Goal: Task Accomplishment & Management: Manage account settings

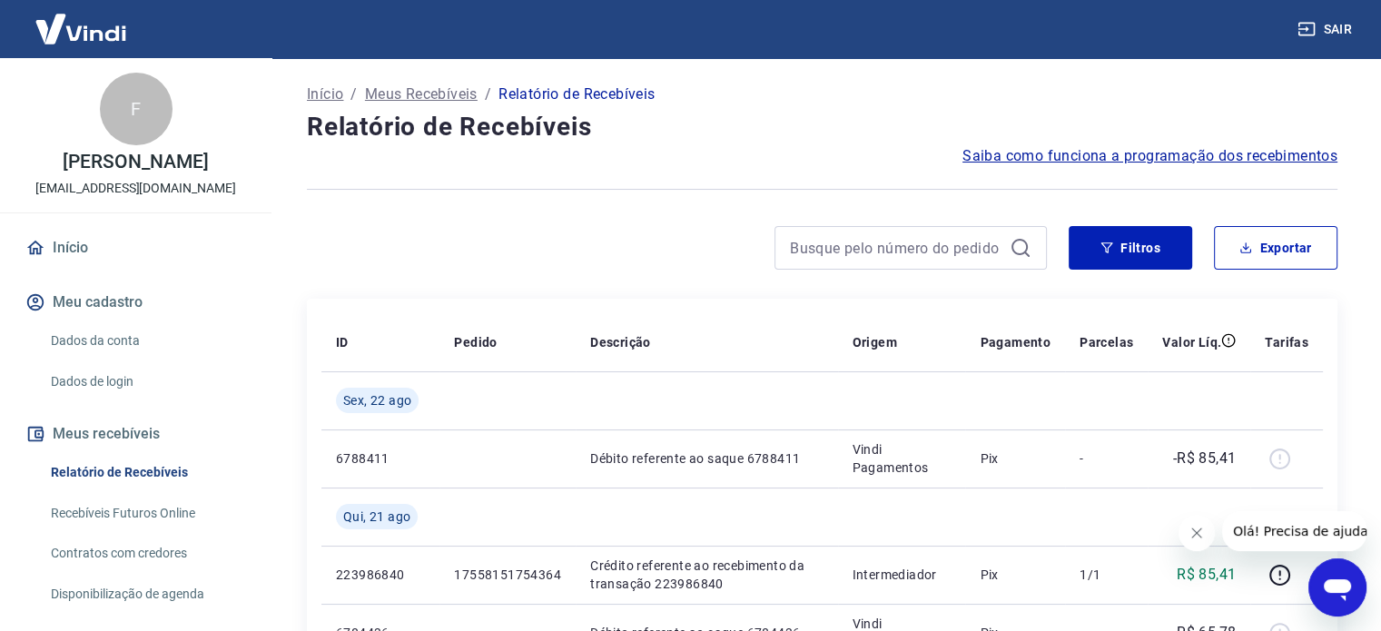
click at [1006, 152] on span "Saiba como funciona a programação dos recebimentos" at bounding box center [1150, 156] width 375 height 22
click at [1342, 32] on button "Sair" at bounding box center [1326, 30] width 65 height 34
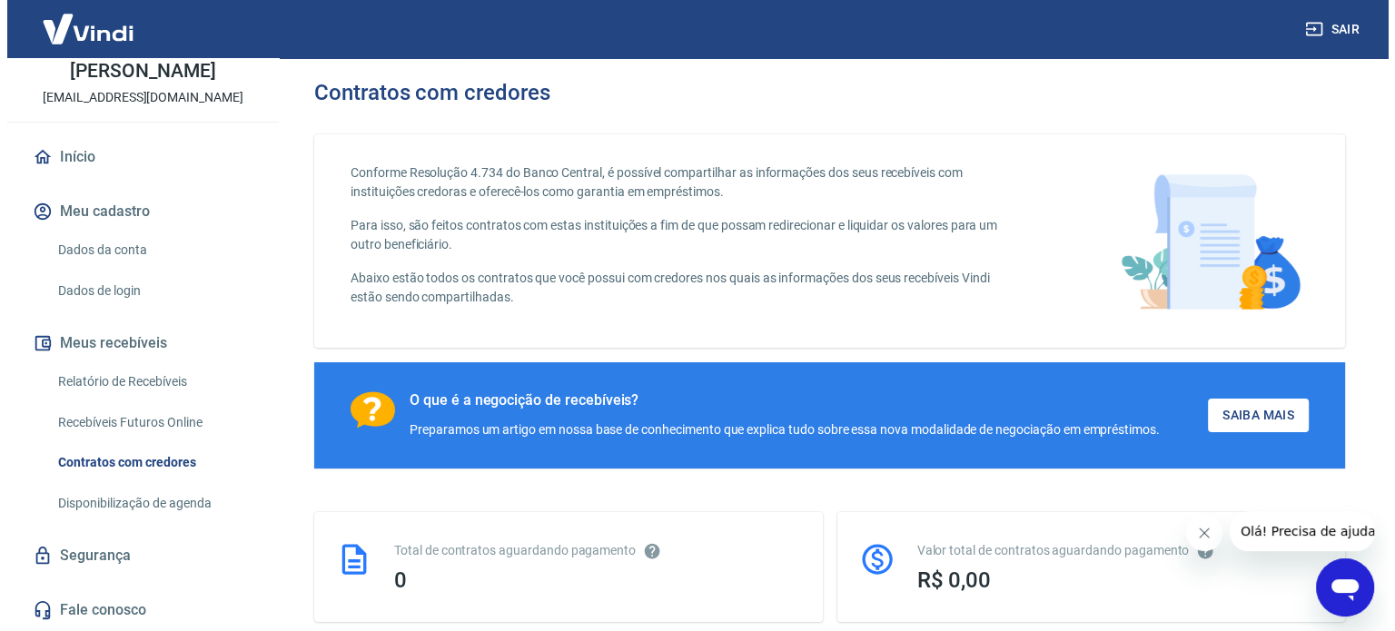
scroll to position [182, 0]
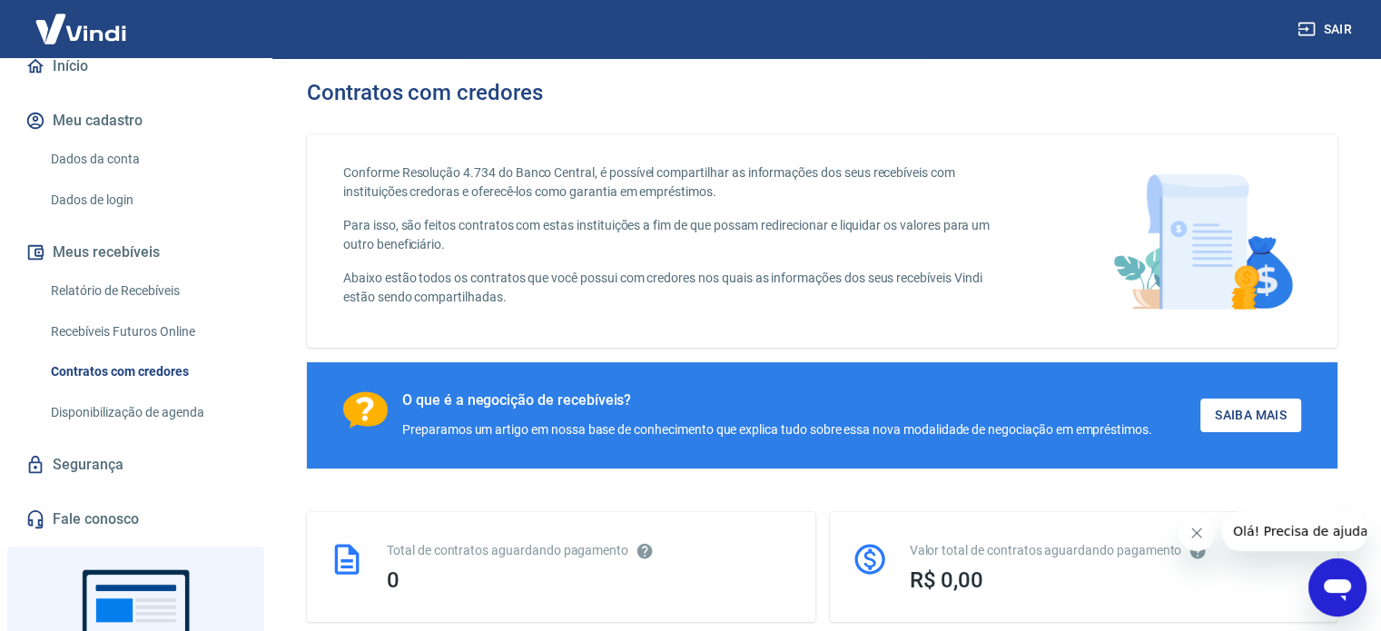
click at [95, 464] on link "Segurança" at bounding box center [136, 465] width 228 height 40
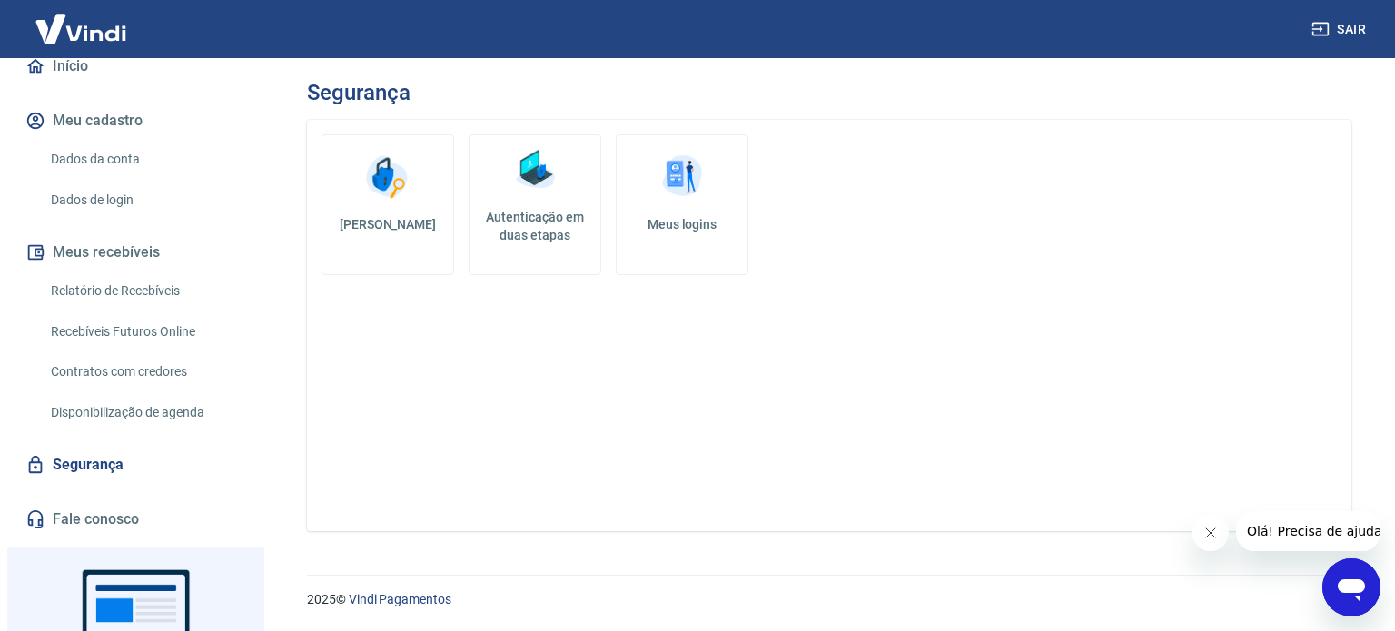
click at [106, 511] on link "Fale conosco" at bounding box center [136, 519] width 228 height 40
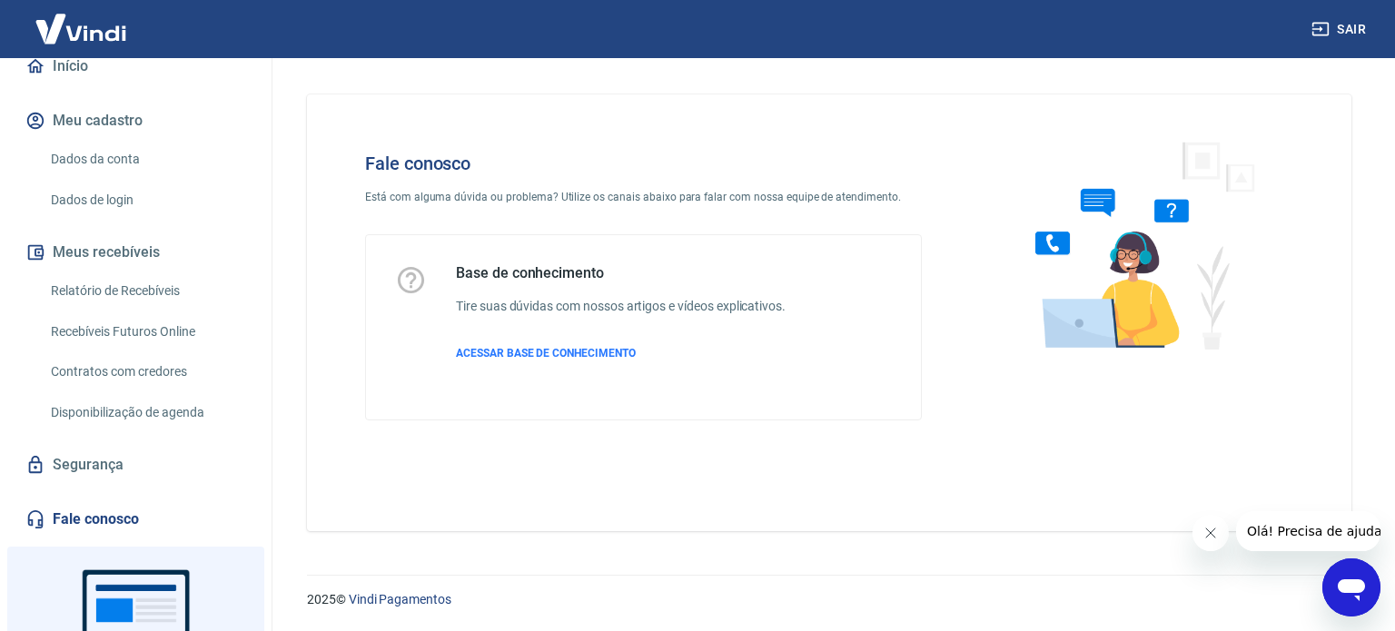
click at [1364, 598] on icon "Abrir janela de mensagens" at bounding box center [1351, 587] width 33 height 33
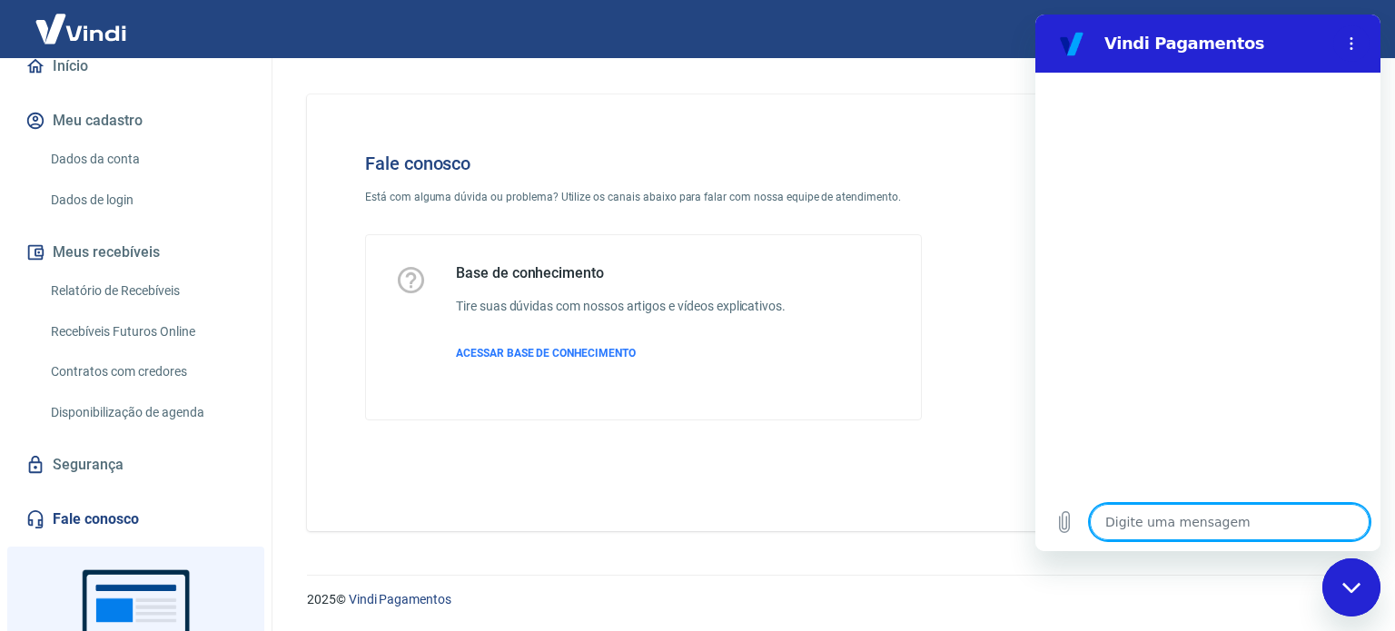
type textarea "b"
type textarea "x"
type textarea "bo"
type textarea "x"
type textarea "boa"
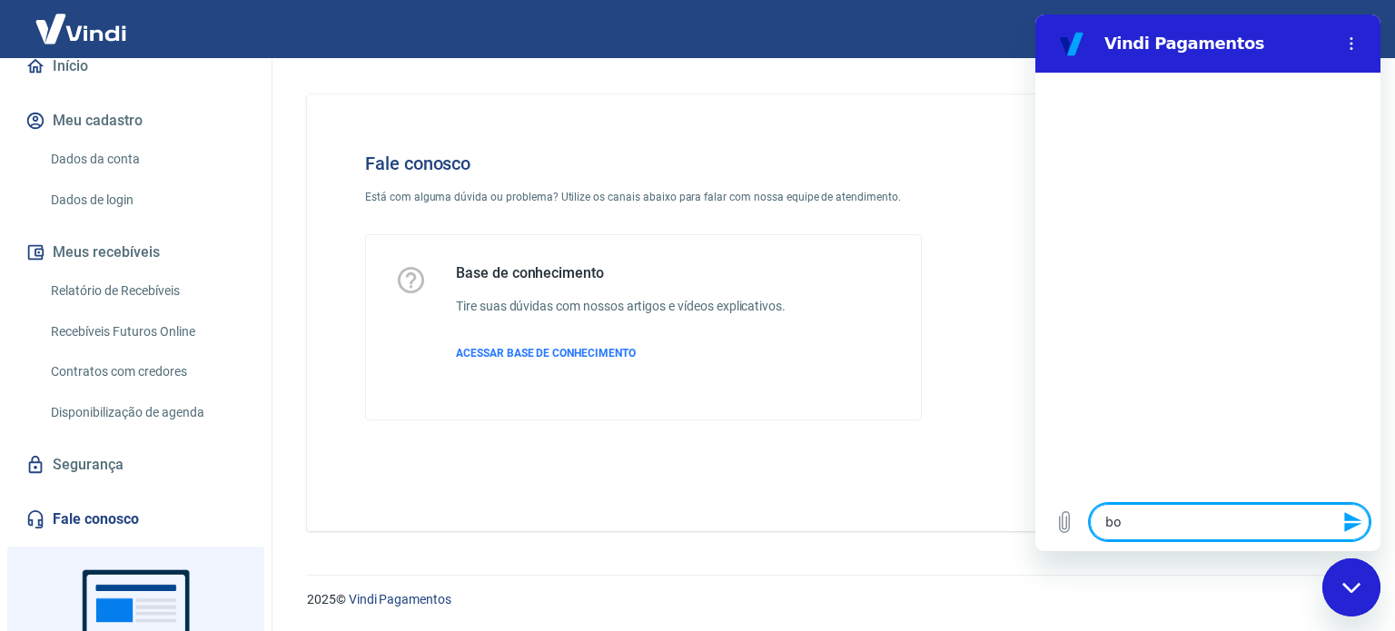
type textarea "x"
type textarea "boa"
type textarea "x"
type textarea "boa t"
type textarea "x"
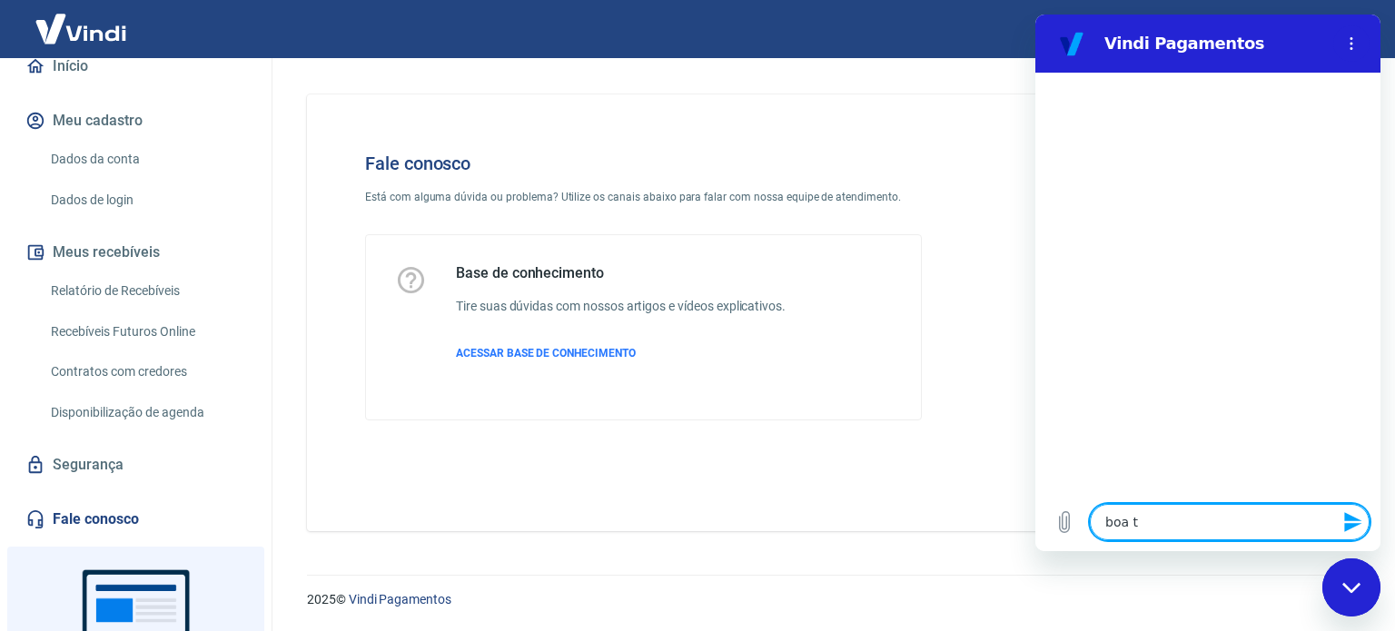
type textarea "boa ta"
type textarea "x"
type textarea "boa tar"
type textarea "x"
type textarea "boa tard"
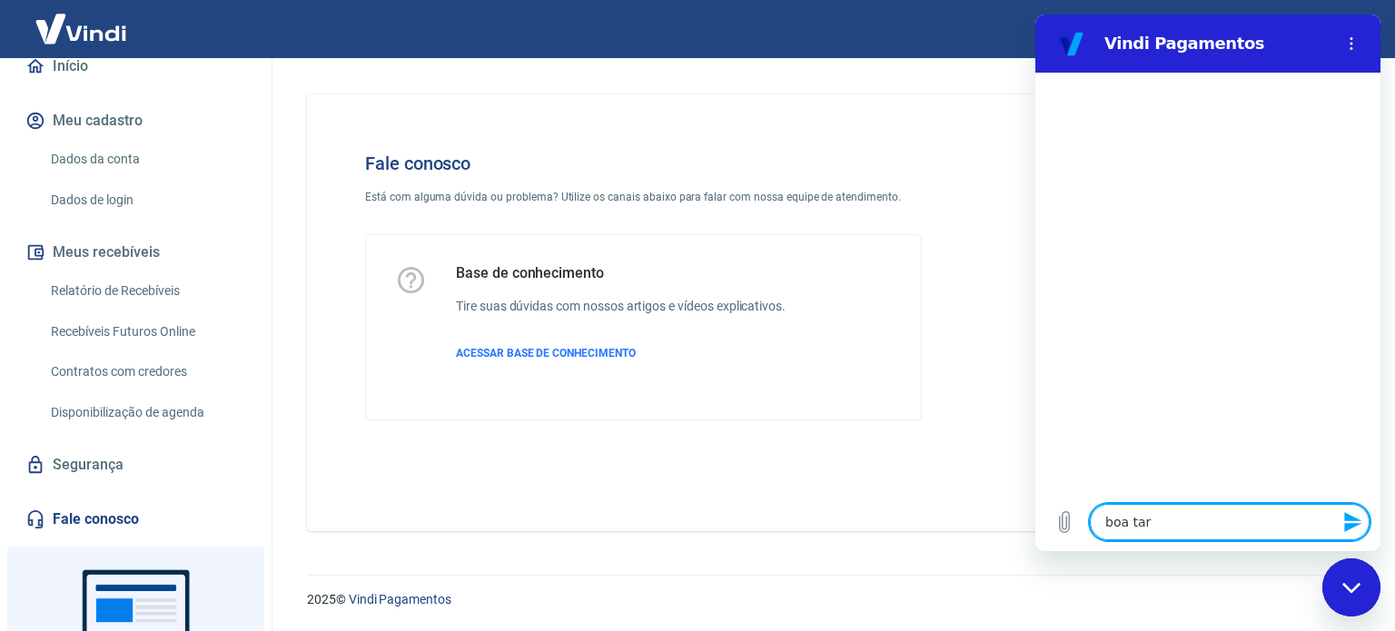
type textarea "x"
type textarea "boa tarde"
type textarea "x"
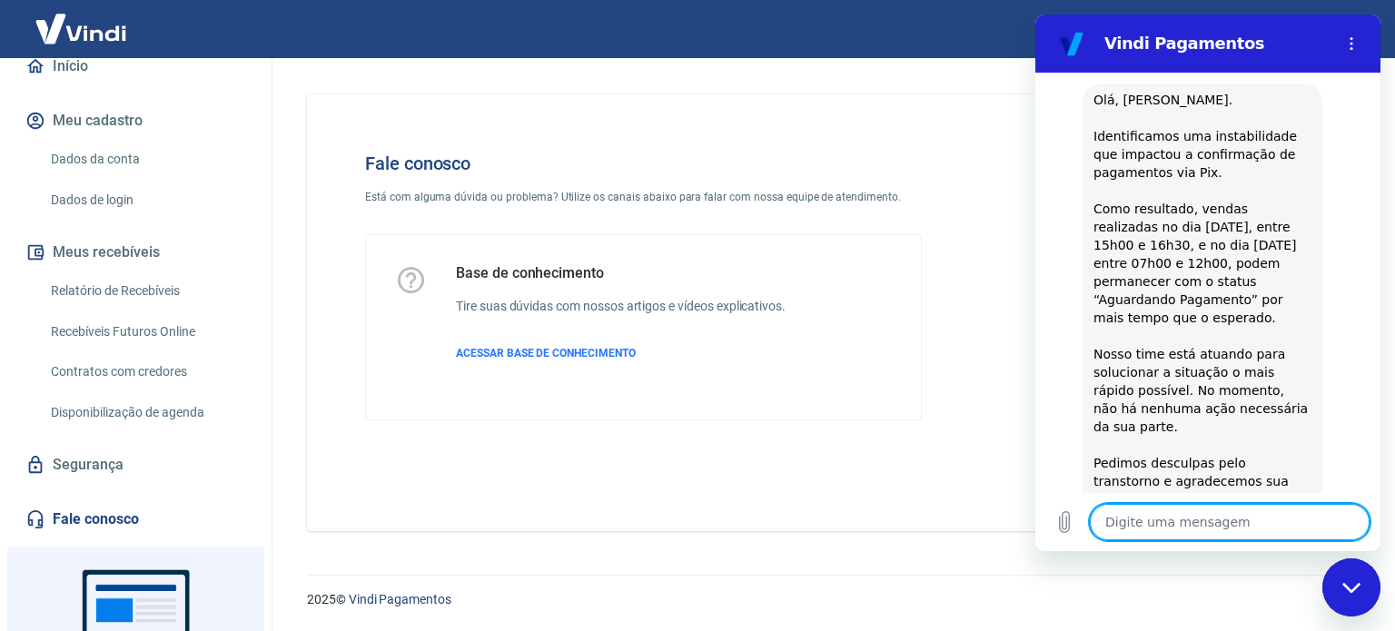
type textarea "x"
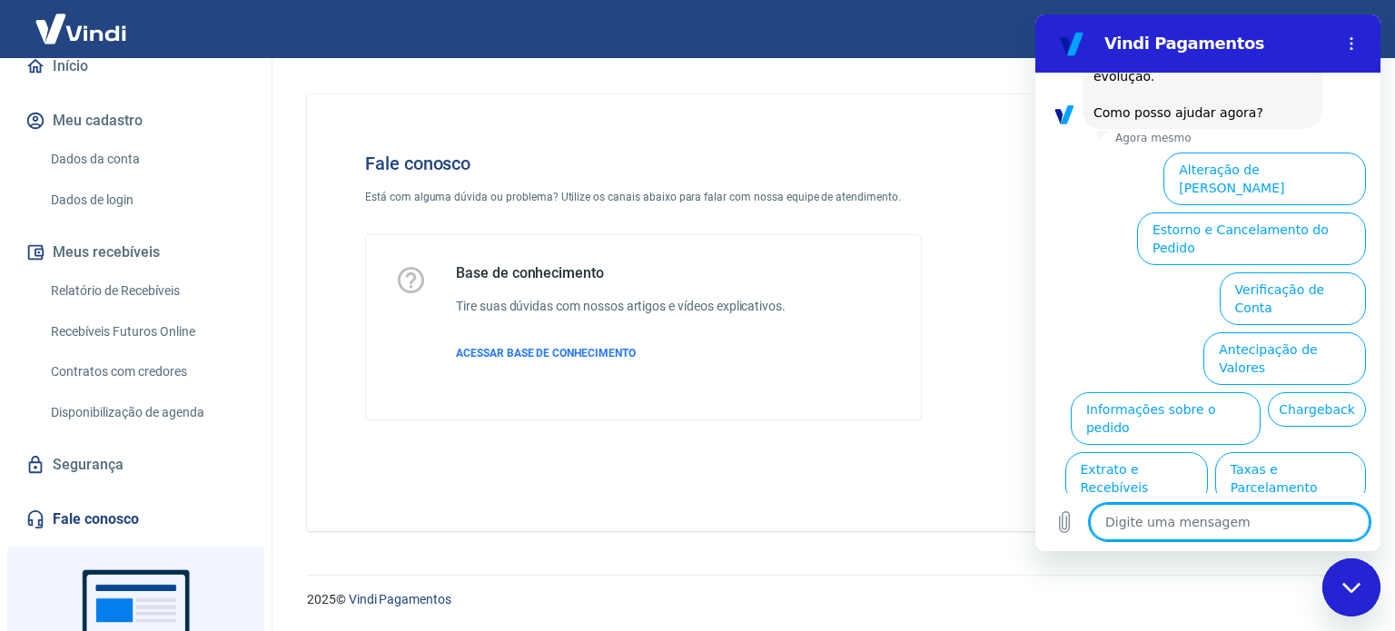
scroll to position [541, 0]
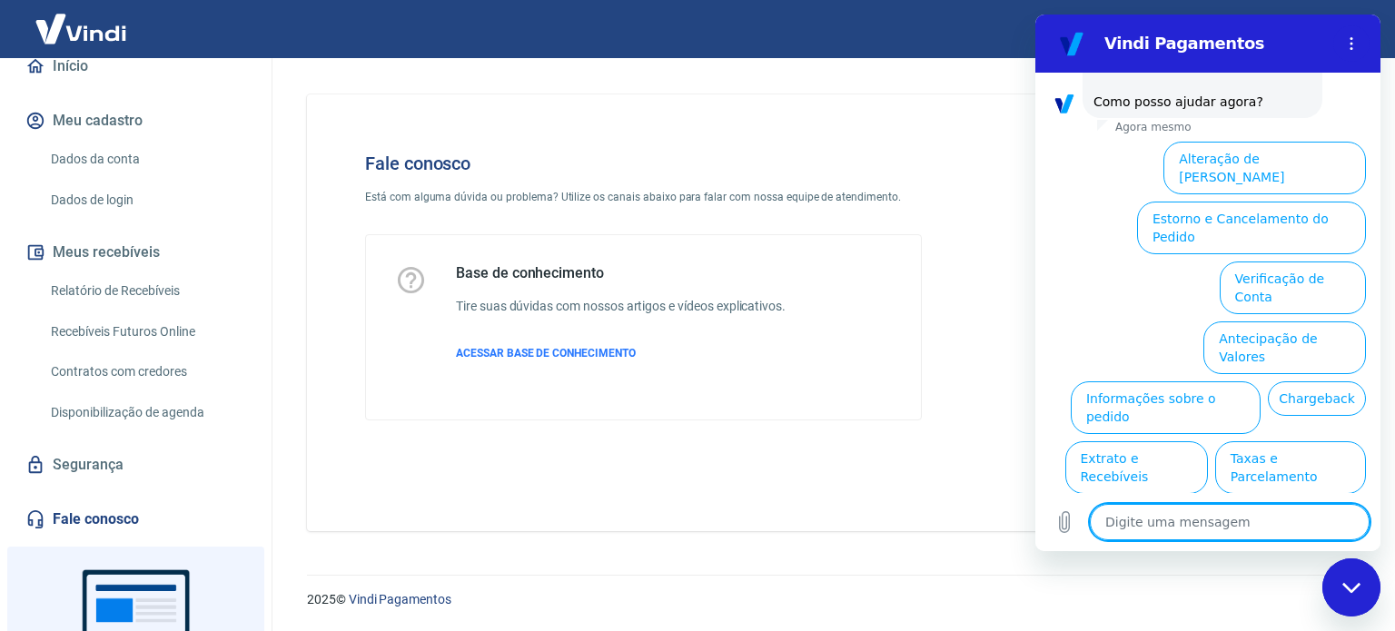
click at [1203, 519] on textarea at bounding box center [1230, 522] width 280 height 36
type textarea "c"
type textarea "x"
type textarea "co"
type textarea "x"
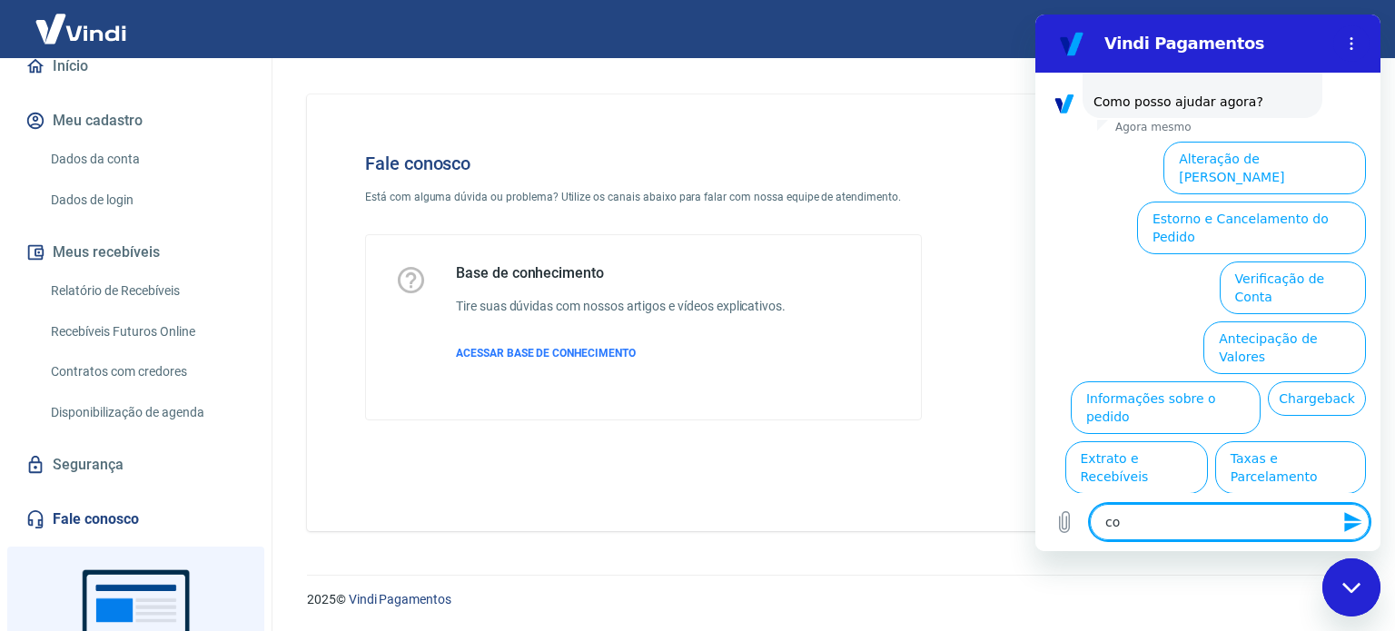
type textarea "con"
type textarea "x"
type textarea "cont"
type textarea "x"
type textarea "conta"
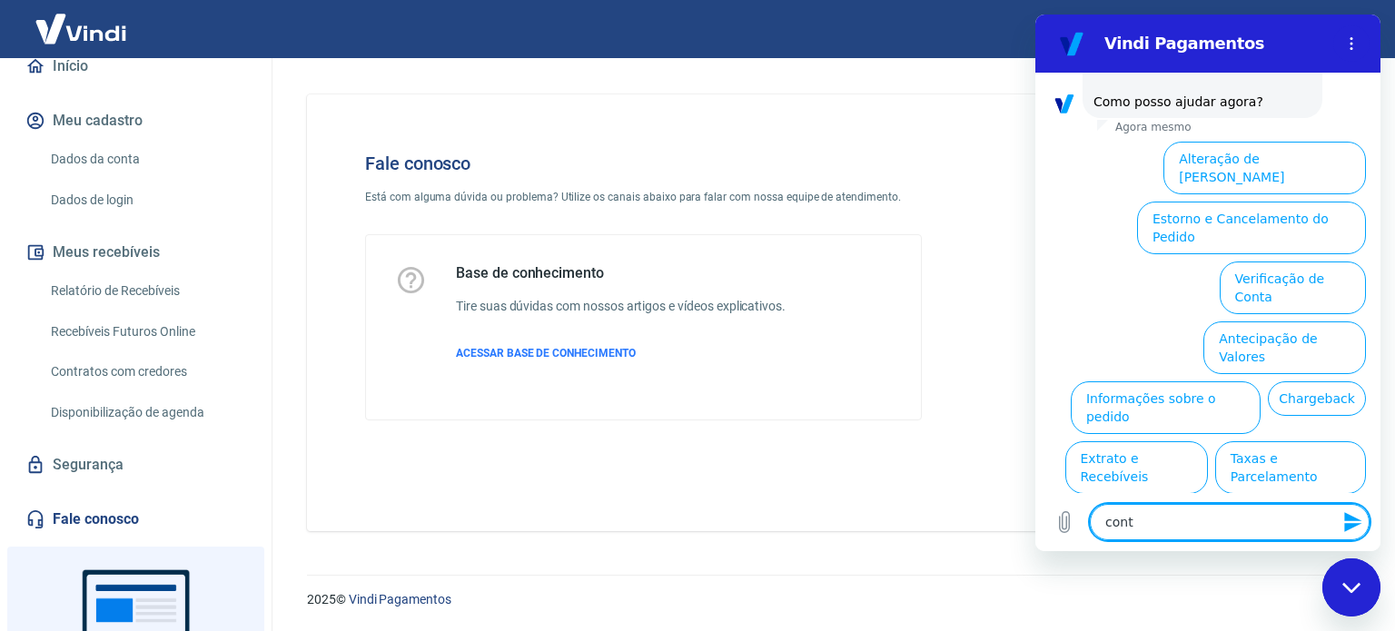
type textarea "x"
type textarea "conta"
type textarea "x"
type textarea "conta d"
type textarea "x"
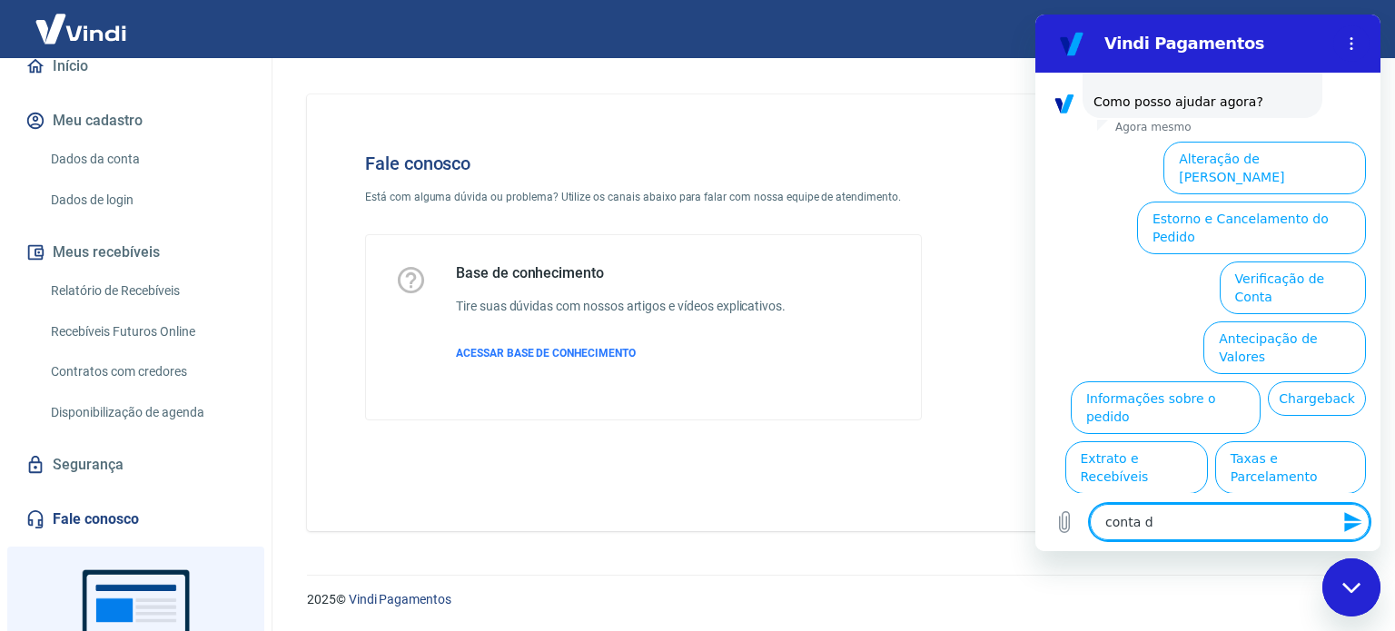
type textarea "conta di"
type textarea "x"
type textarea "conta dig"
type textarea "x"
type textarea "conta digi"
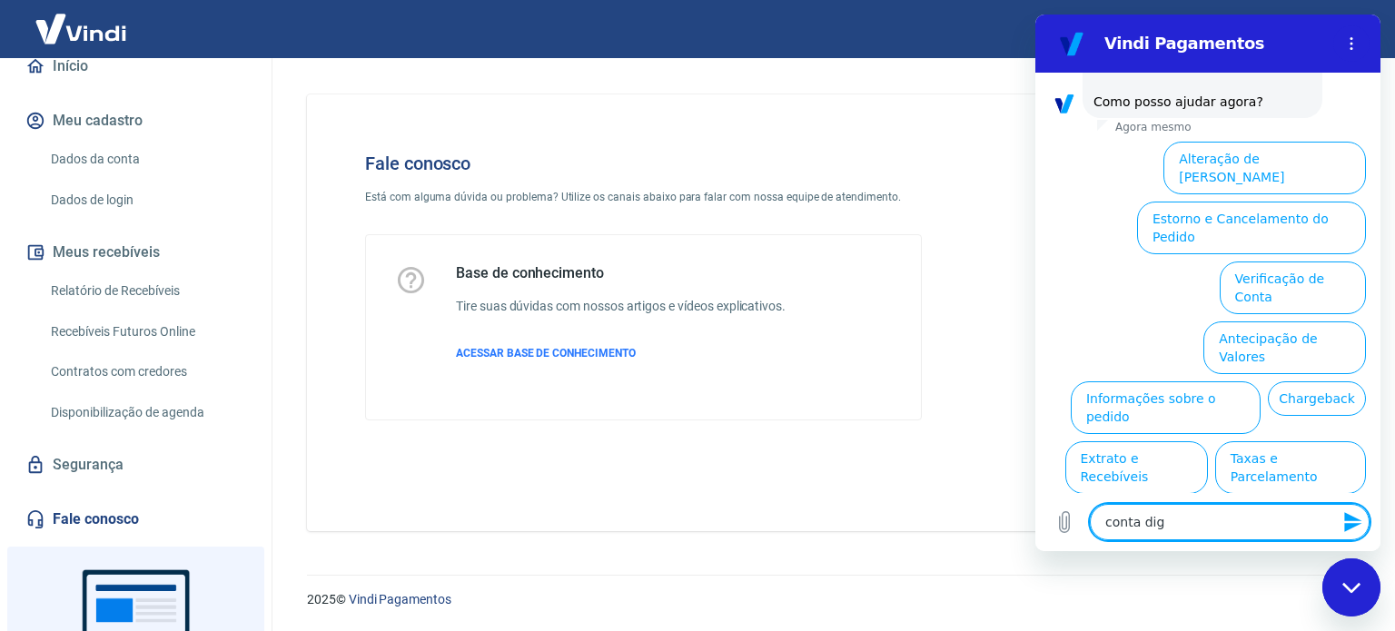
type textarea "x"
type textarea "conta digit"
type textarea "x"
type textarea "conta digita"
type textarea "x"
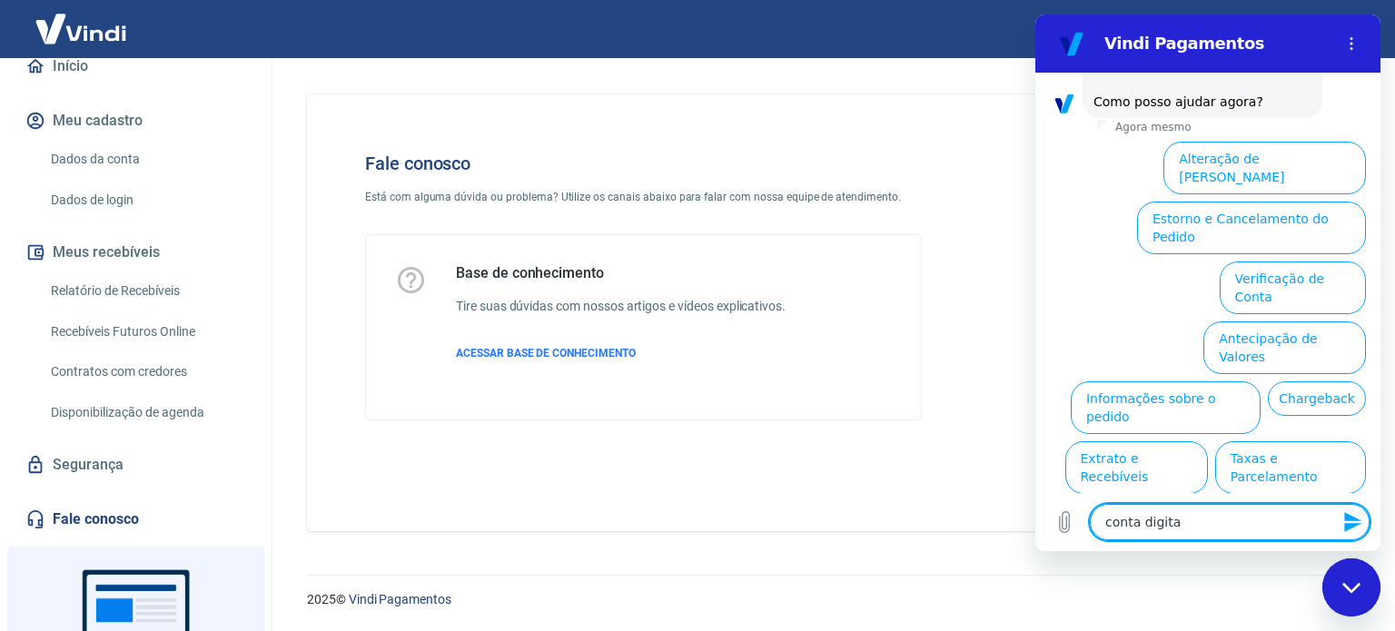
type textarea "conta digital"
type textarea "x"
type textarea "conta digital"
type textarea "x"
type textarea "conta digital v"
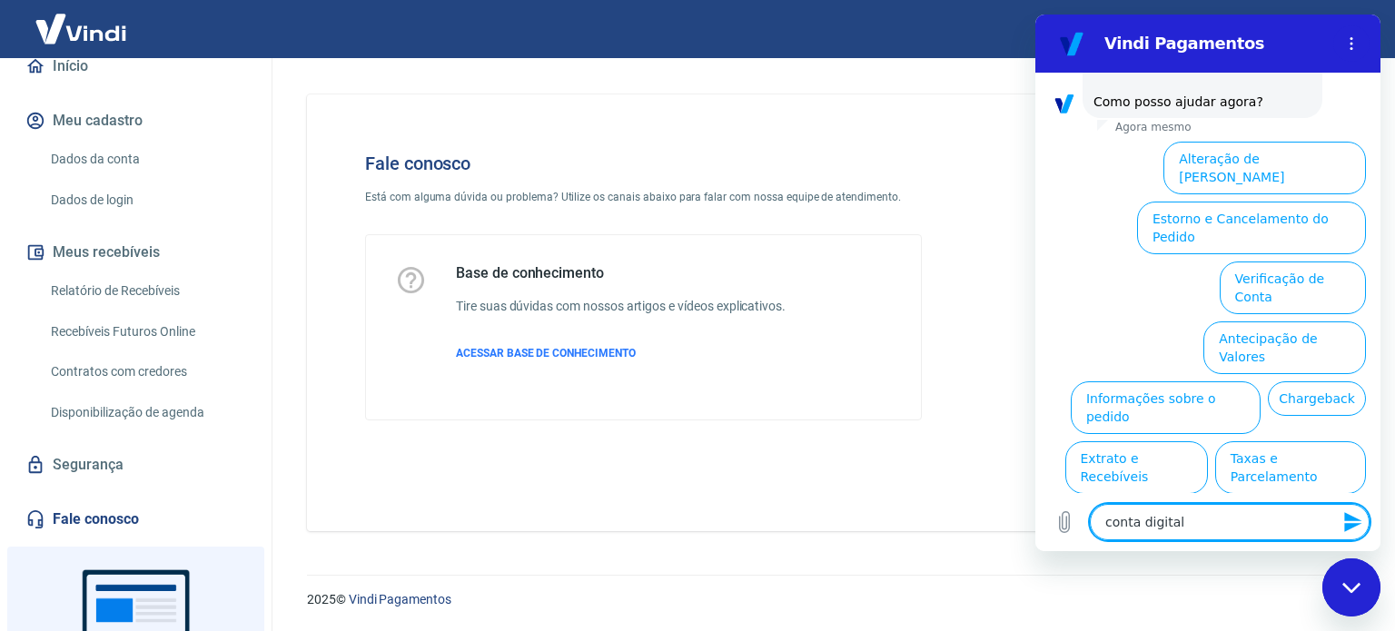
type textarea "x"
type textarea "conta digital vi"
type textarea "x"
type textarea "conta digital vin"
type textarea "x"
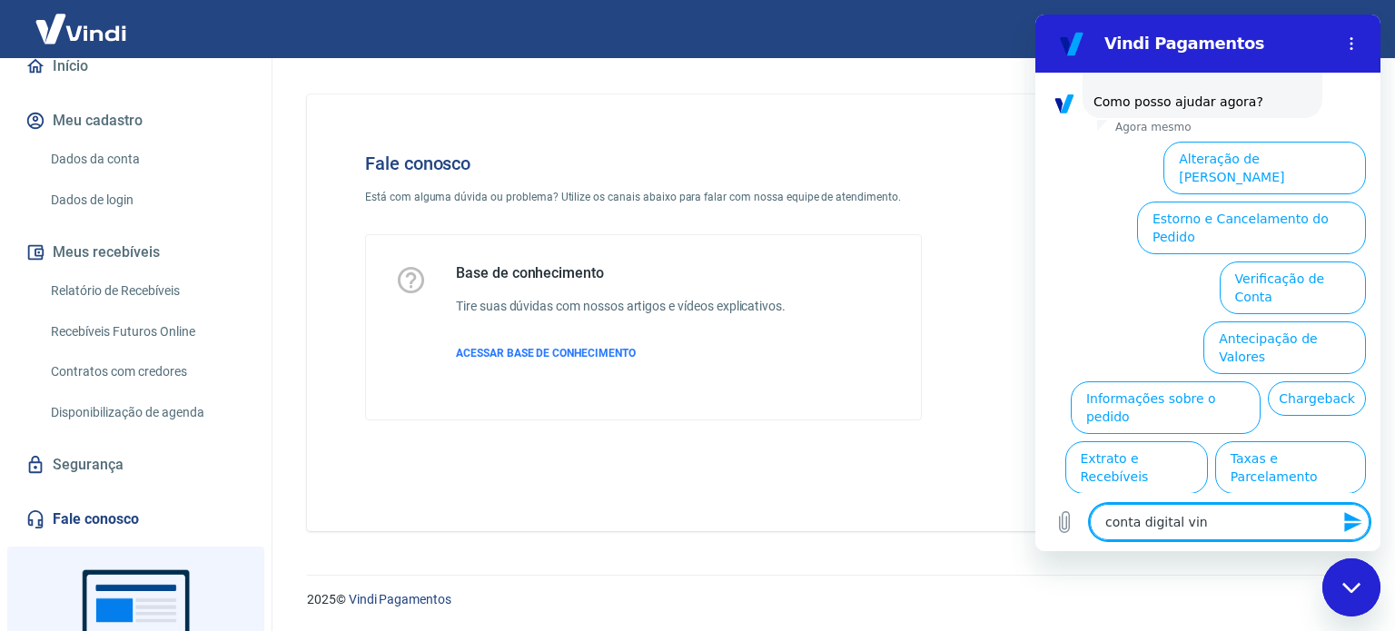
type textarea "conta digital vind"
type textarea "x"
type textarea "conta digital vindi"
type textarea "x"
type textarea "conta digital vindi"
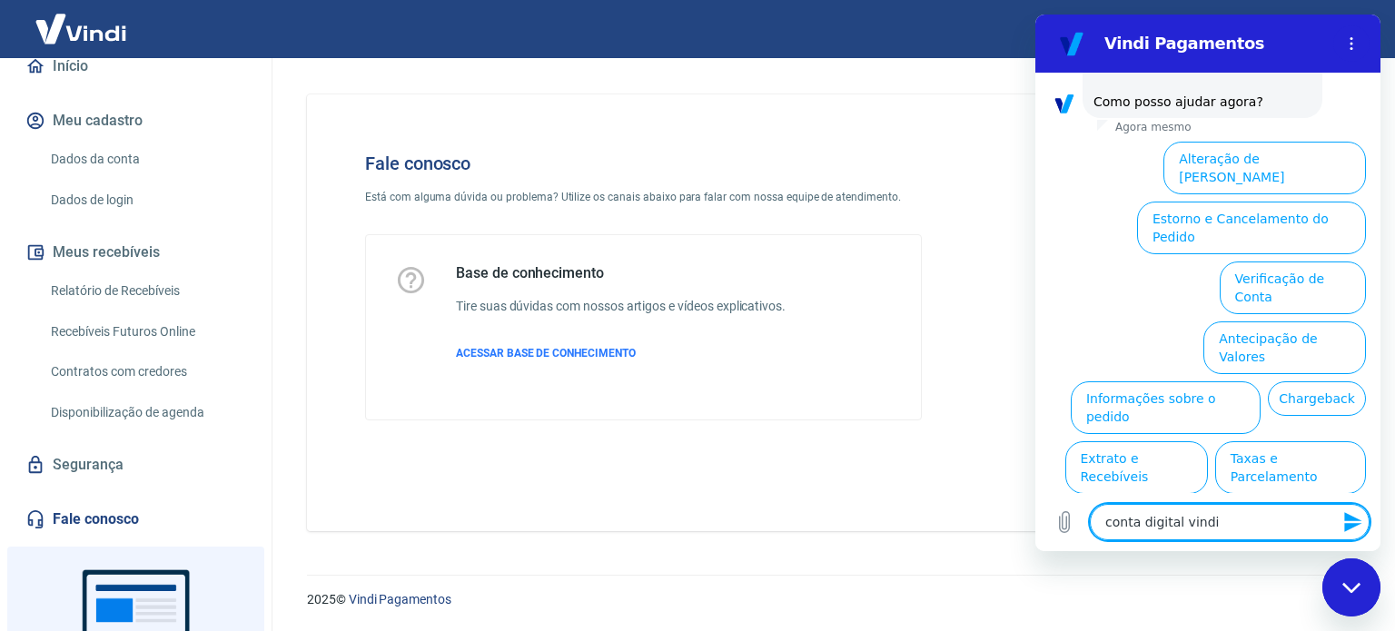
type textarea "x"
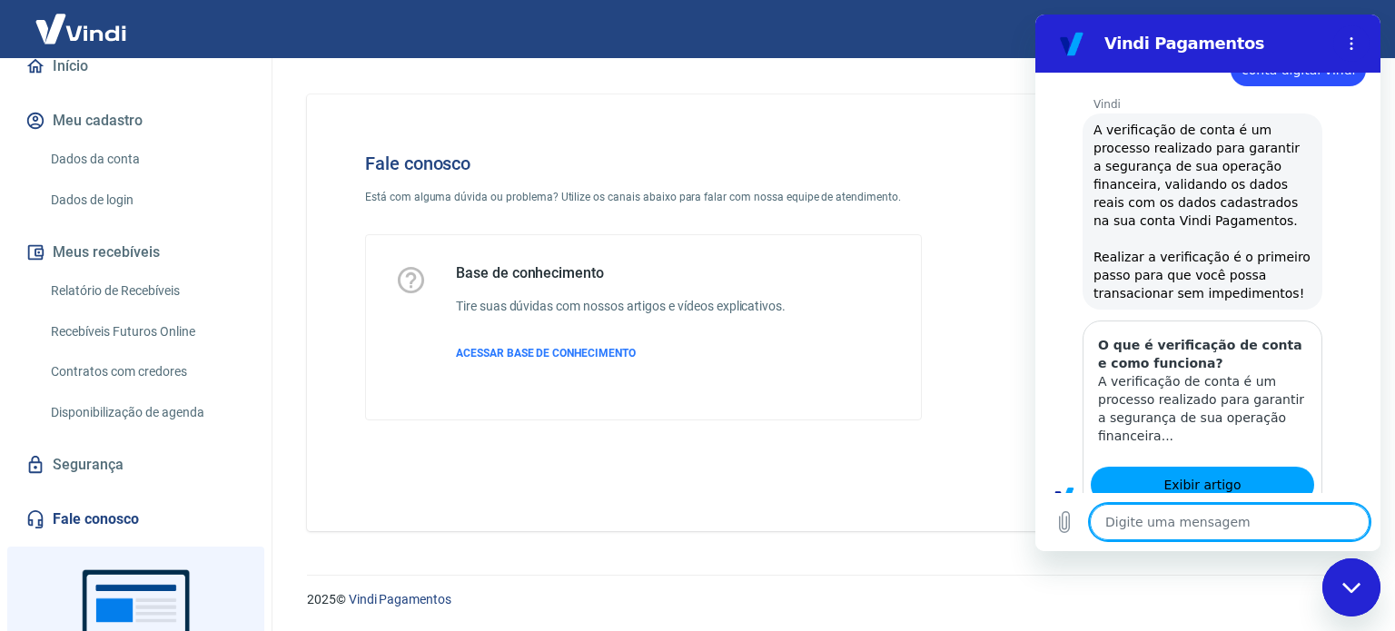
type textarea "x"
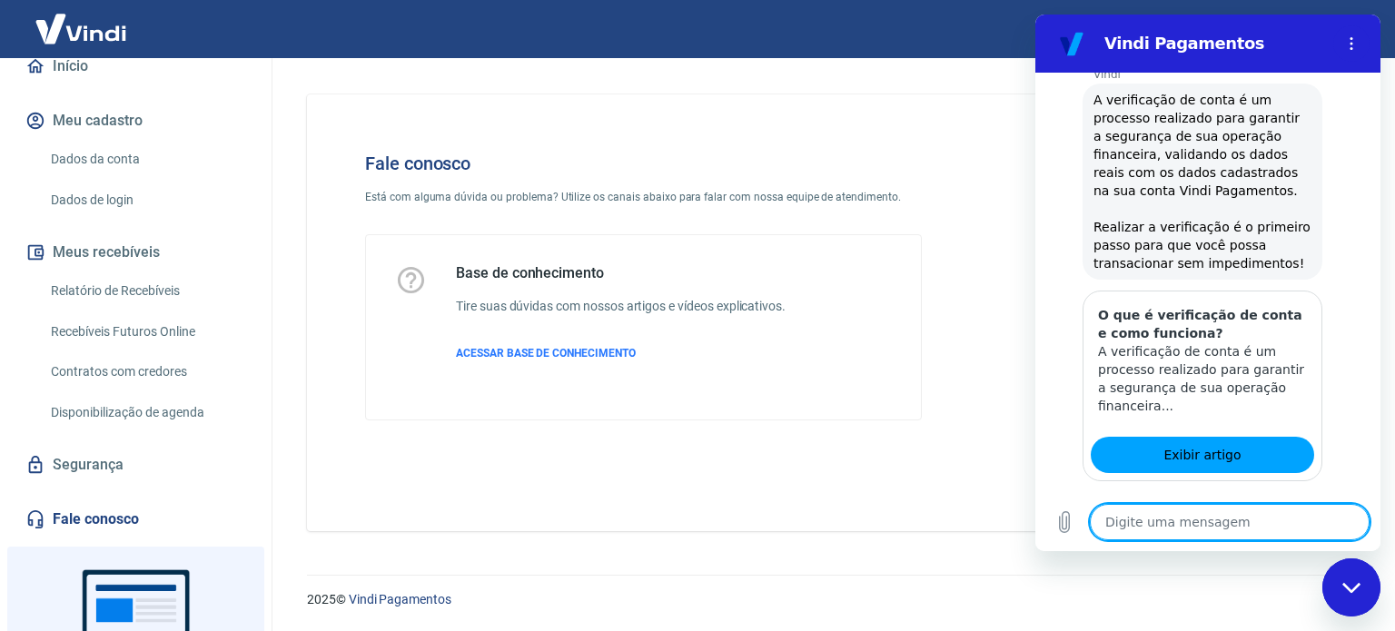
scroll to position [723, 0]
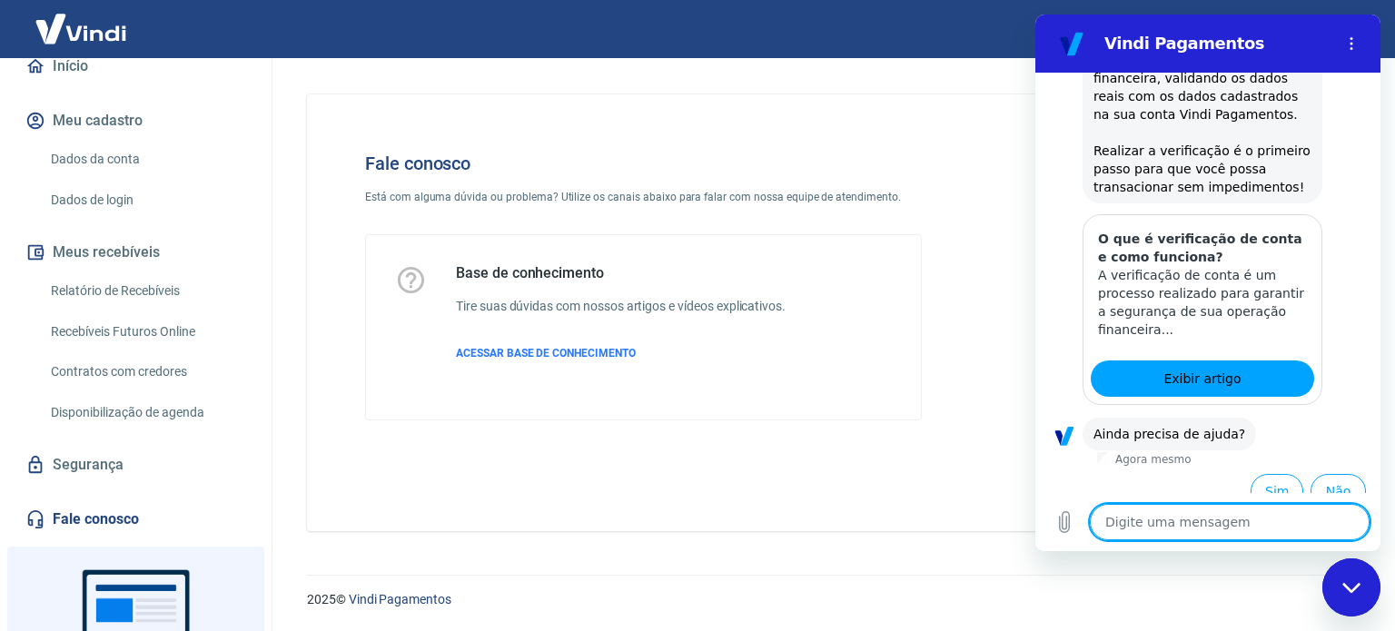
click at [1201, 521] on textarea at bounding box center [1230, 522] width 280 height 36
type textarea "c"
type textarea "x"
type textarea "co"
type textarea "x"
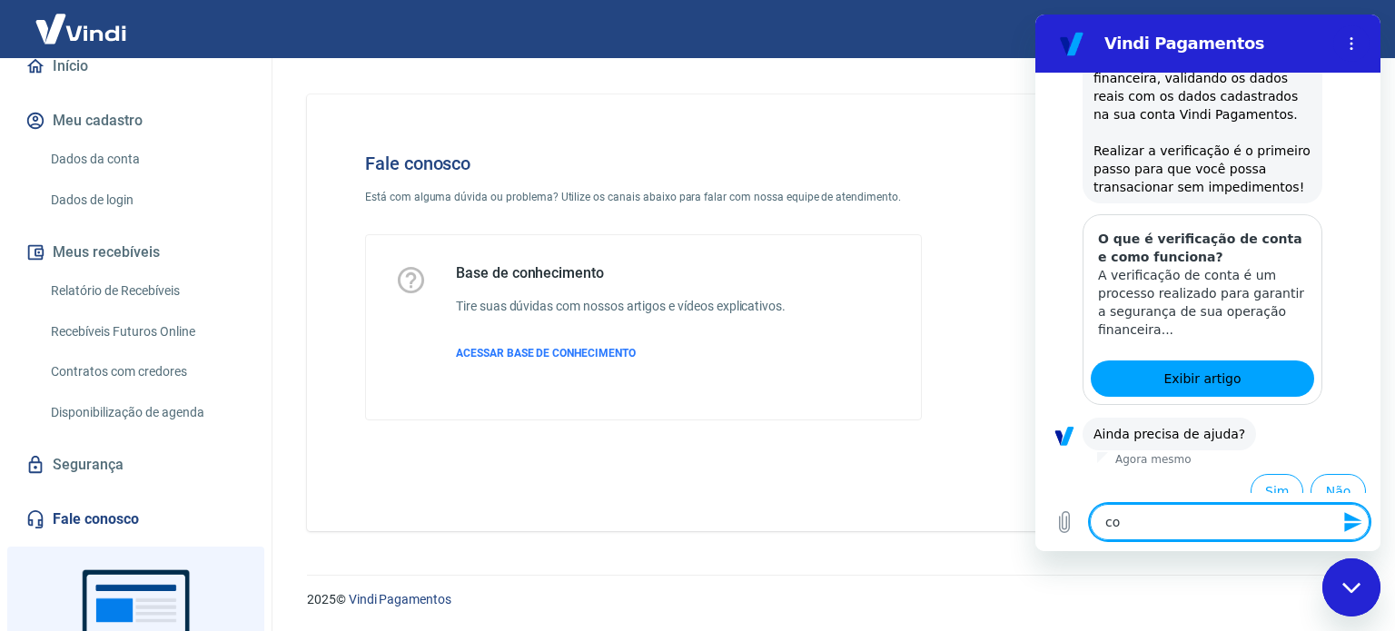
type textarea "com"
type textarea "x"
type textarea "como"
type textarea "x"
type textarea "como"
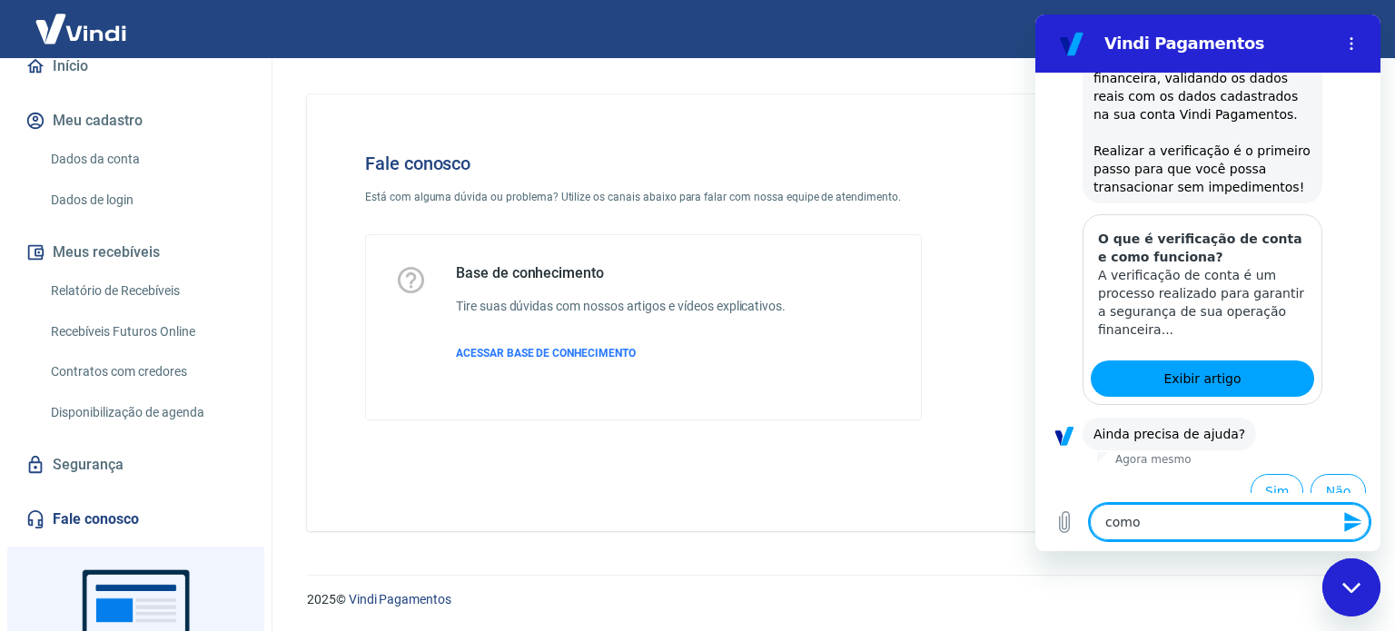
type textarea "x"
type textarea "como a"
type textarea "x"
type textarea "como ab"
type textarea "x"
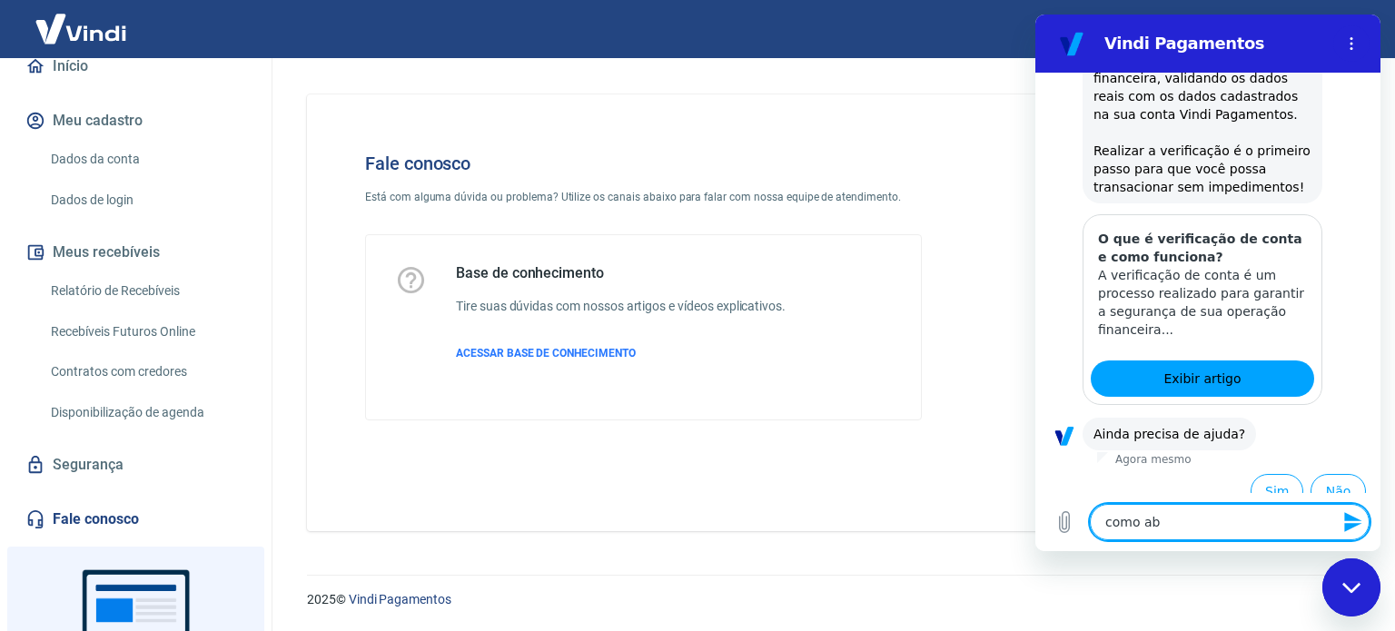
type textarea "como abr"
type textarea "x"
type textarea "como abri"
type textarea "x"
type textarea "como abrir"
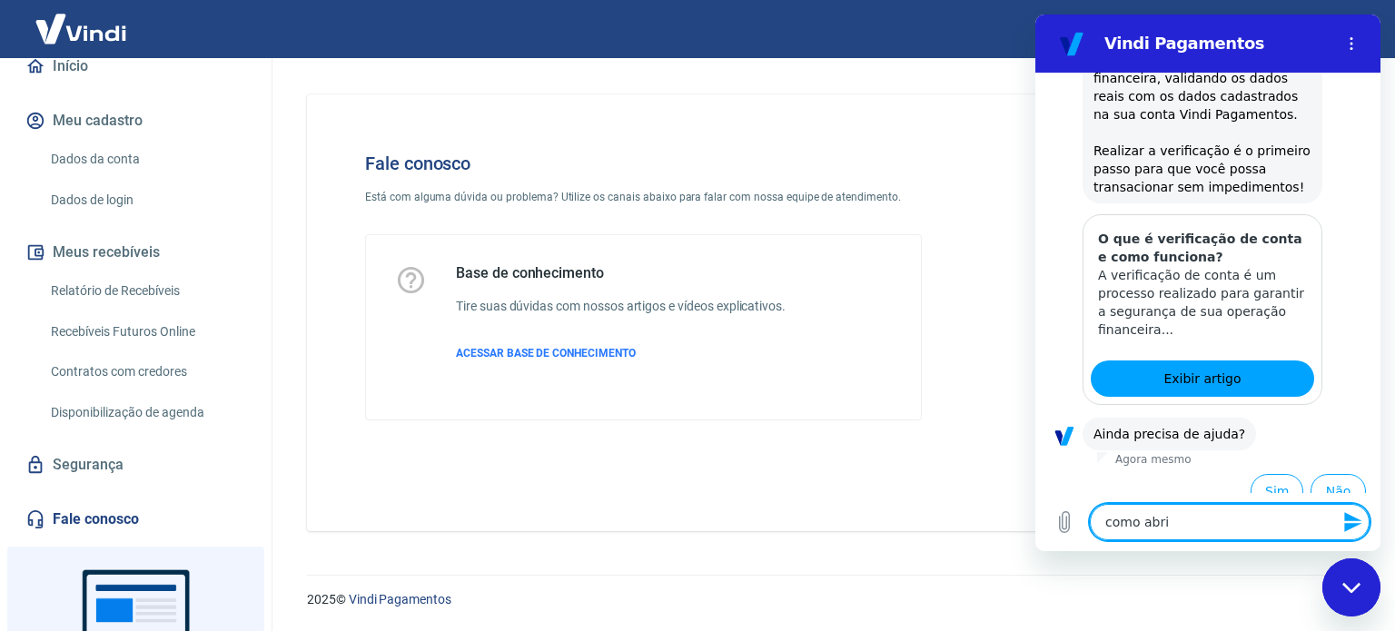
type textarea "x"
type textarea "como abrir"
type textarea "x"
type textarea "como abrir c"
type textarea "x"
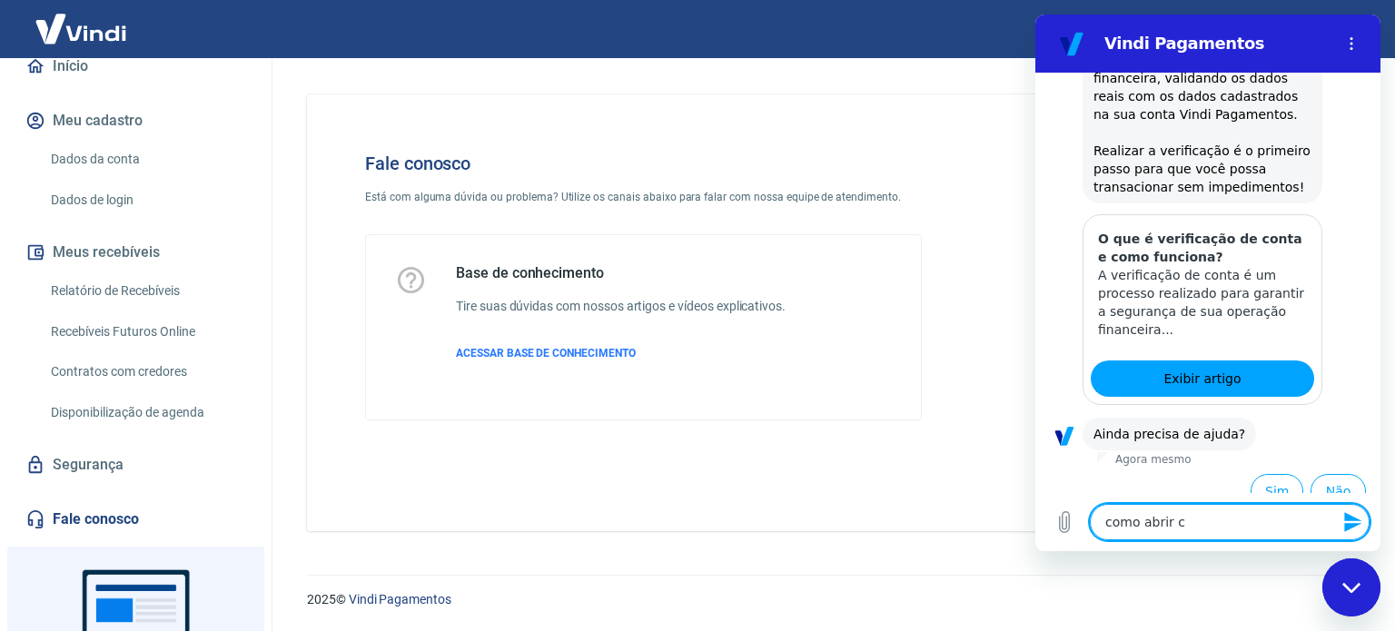
type textarea "como abrir co"
type textarea "x"
type textarea "como abrir con"
type textarea "x"
type textarea "como abrir cont"
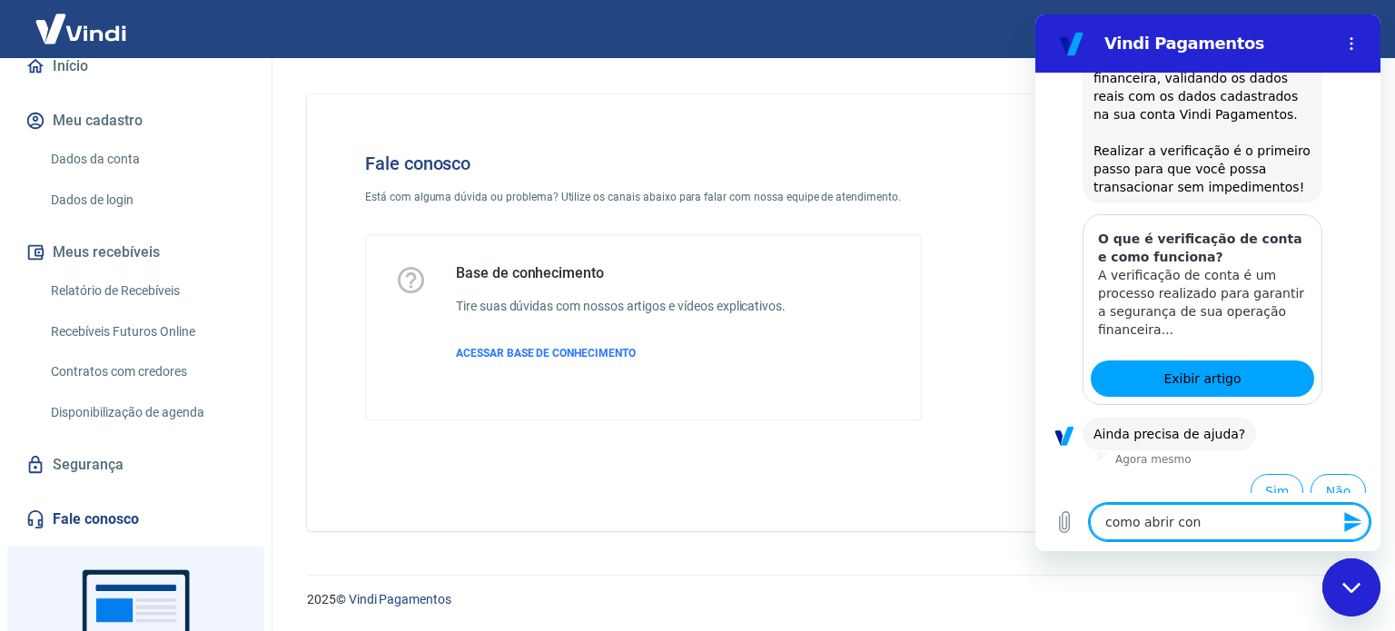
type textarea "x"
type textarea "como abrir conta"
type textarea "x"
type textarea "como abrir contat"
type textarea "x"
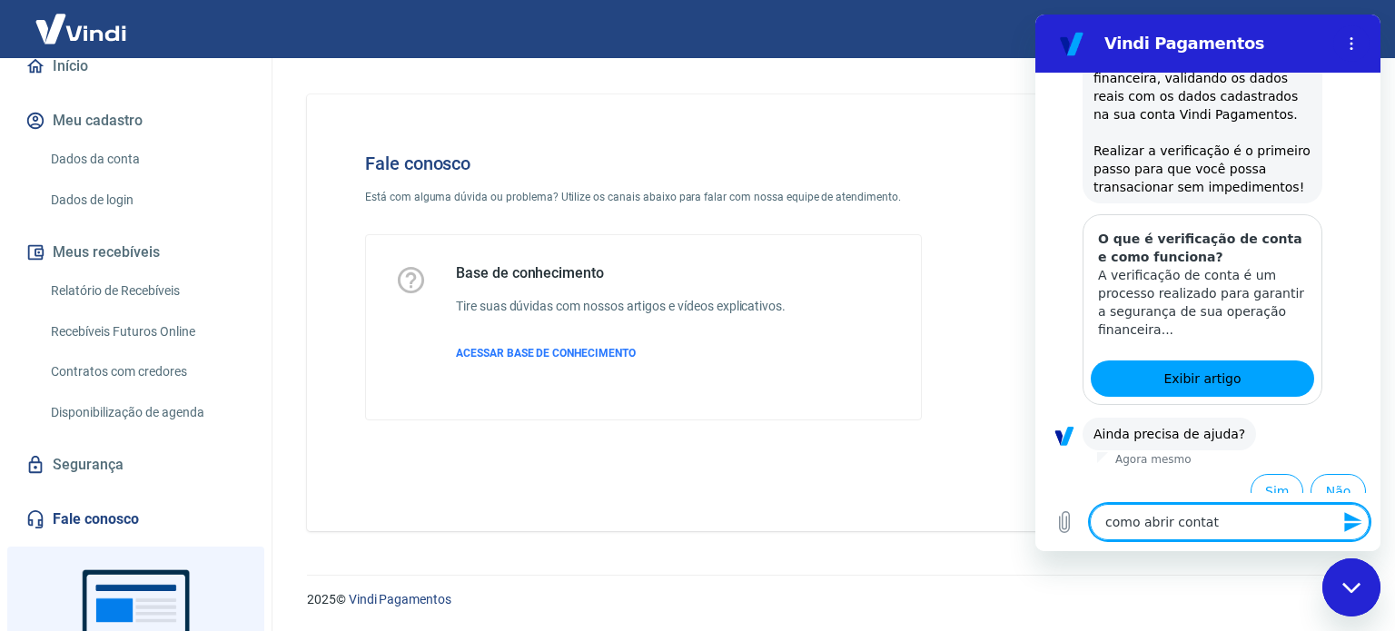
type textarea "como abrir conta"
type textarea "x"
type textarea "como abrir conta"
type textarea "x"
type textarea "como abrir conta d"
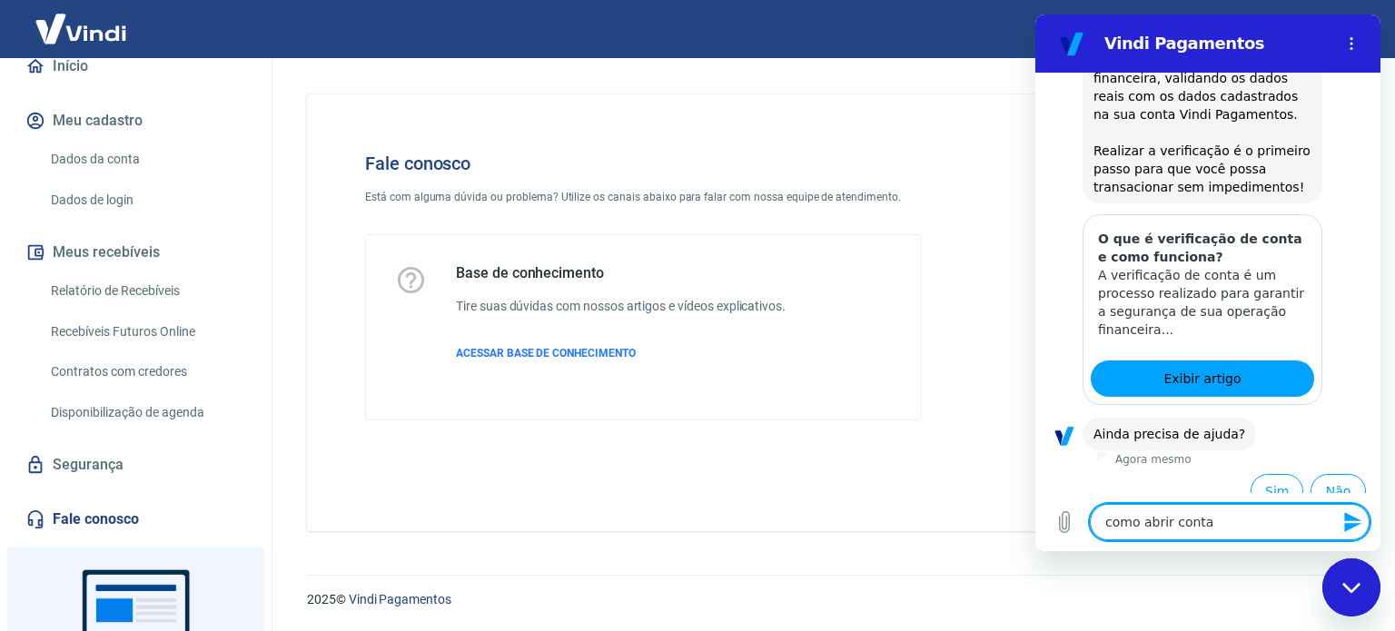
type textarea "x"
type textarea "como abrir conta di"
type textarea "x"
type textarea "como abrir conta dig"
type textarea "x"
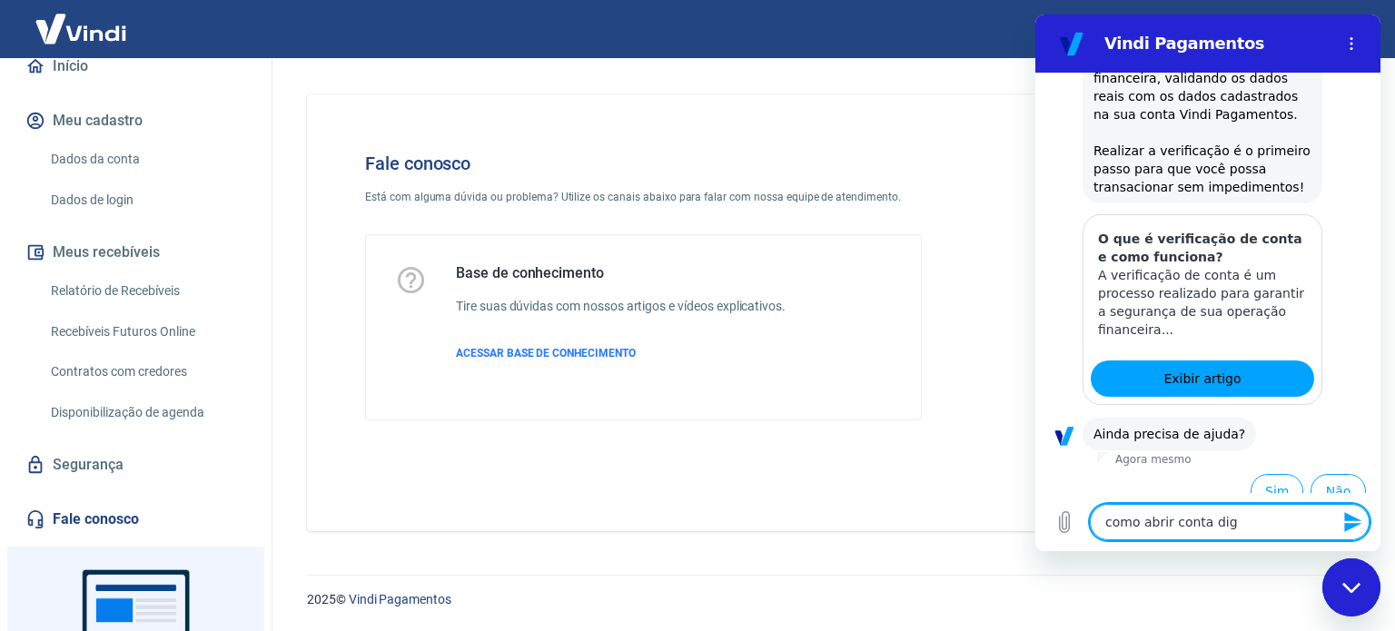
type textarea "como abrir conta digi"
type textarea "x"
type textarea "como abrir conta digit"
type textarea "x"
type textarea "como abrir conta digita"
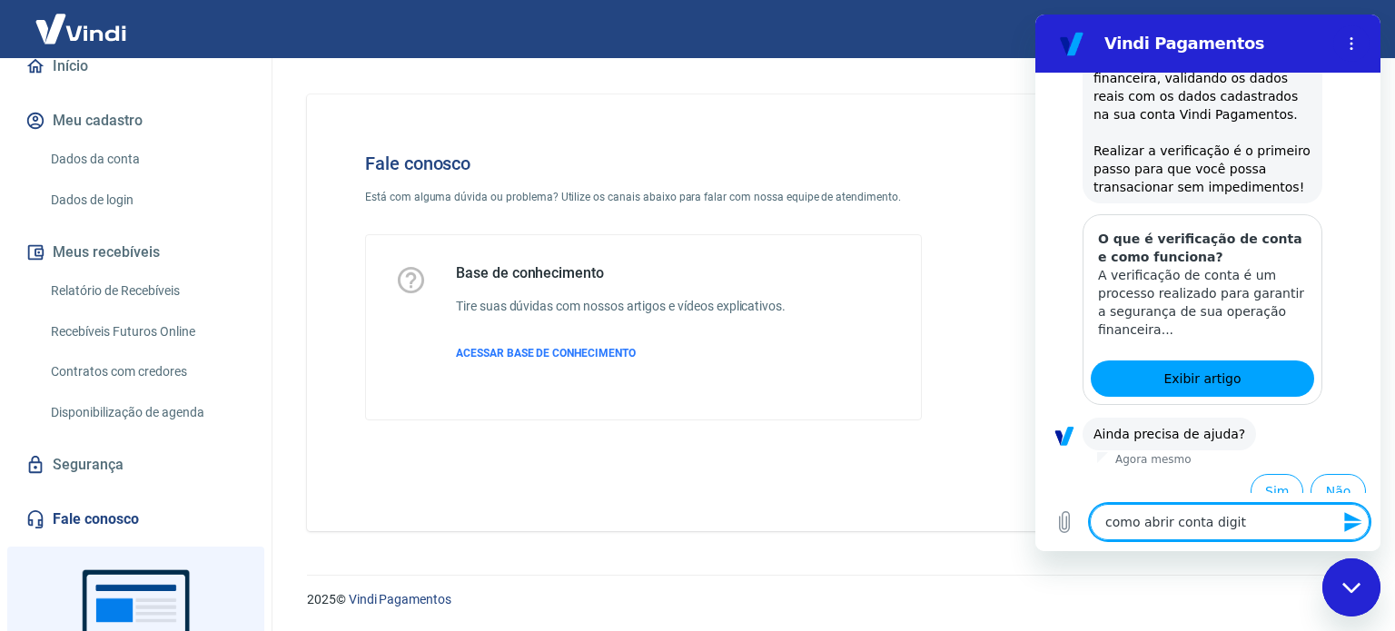
type textarea "x"
type textarea "como abrir conta digital"
type textarea "x"
type textarea "como abrir conta digital"
type textarea "x"
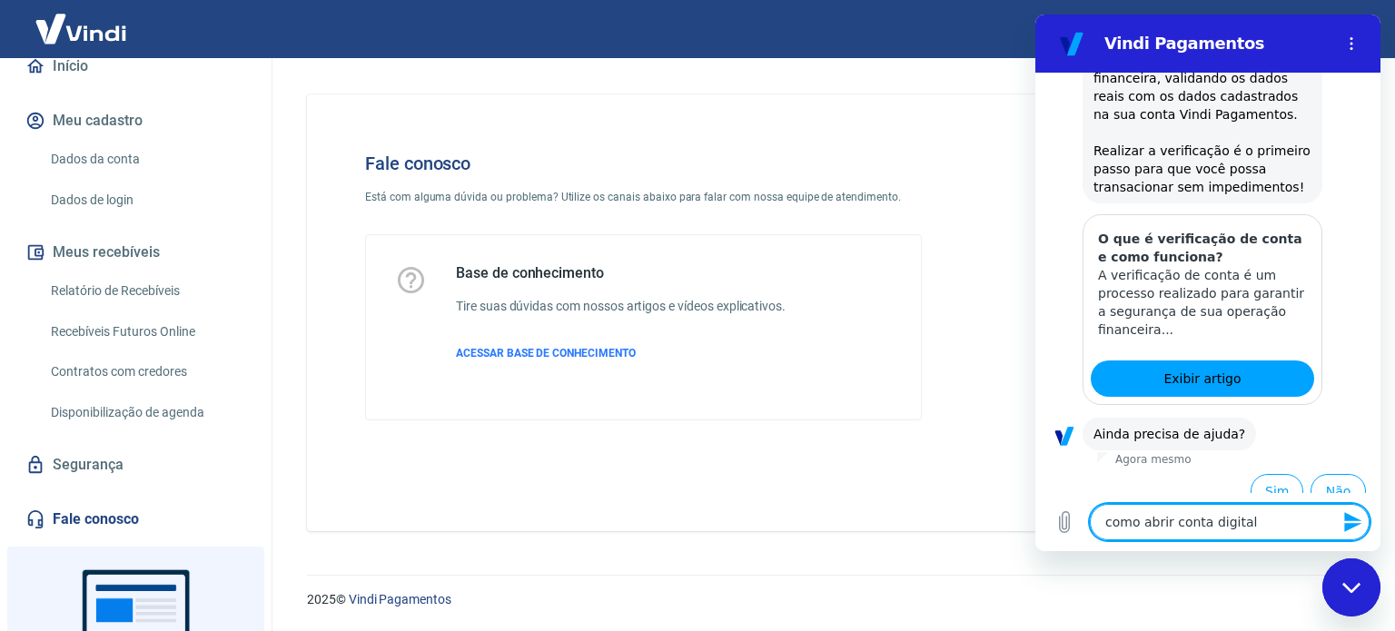
type textarea "como abrir conta digital v"
type textarea "x"
type textarea "como abrir conta digital vi"
type textarea "x"
type textarea "como abrir conta digital vin"
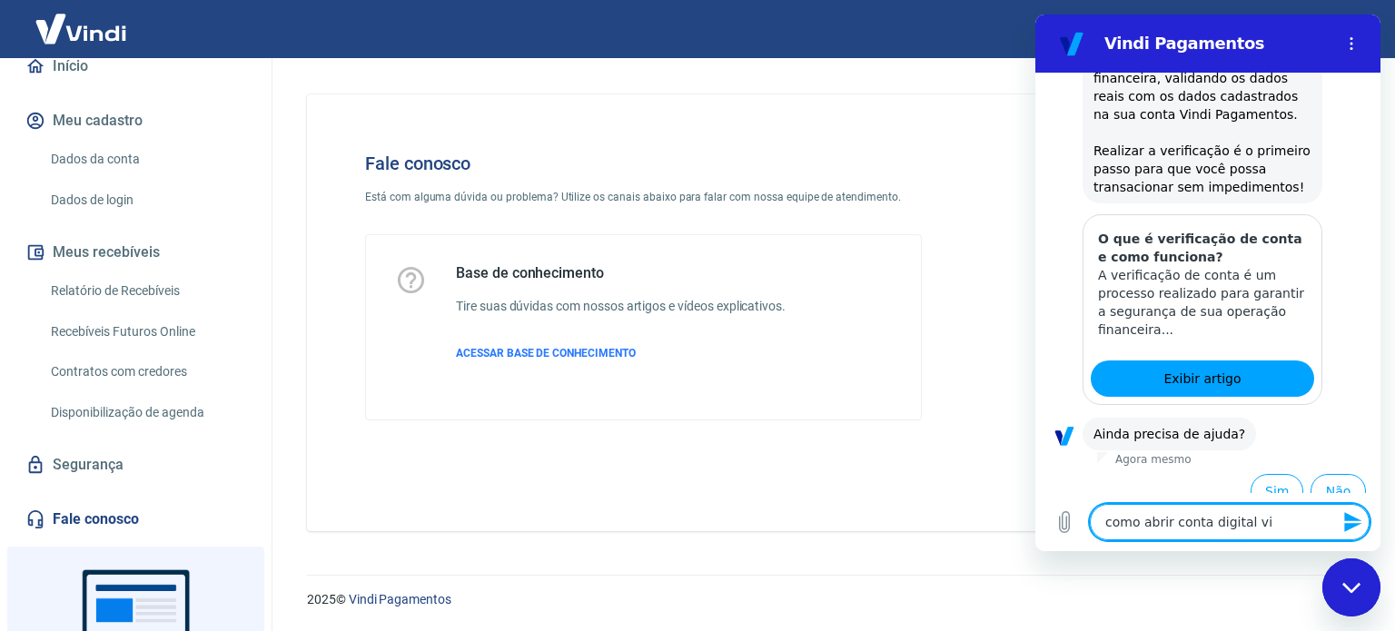
type textarea "x"
type textarea "como abrir conta digital vind"
type textarea "x"
type textarea "como abrir conta digital vindi"
type textarea "x"
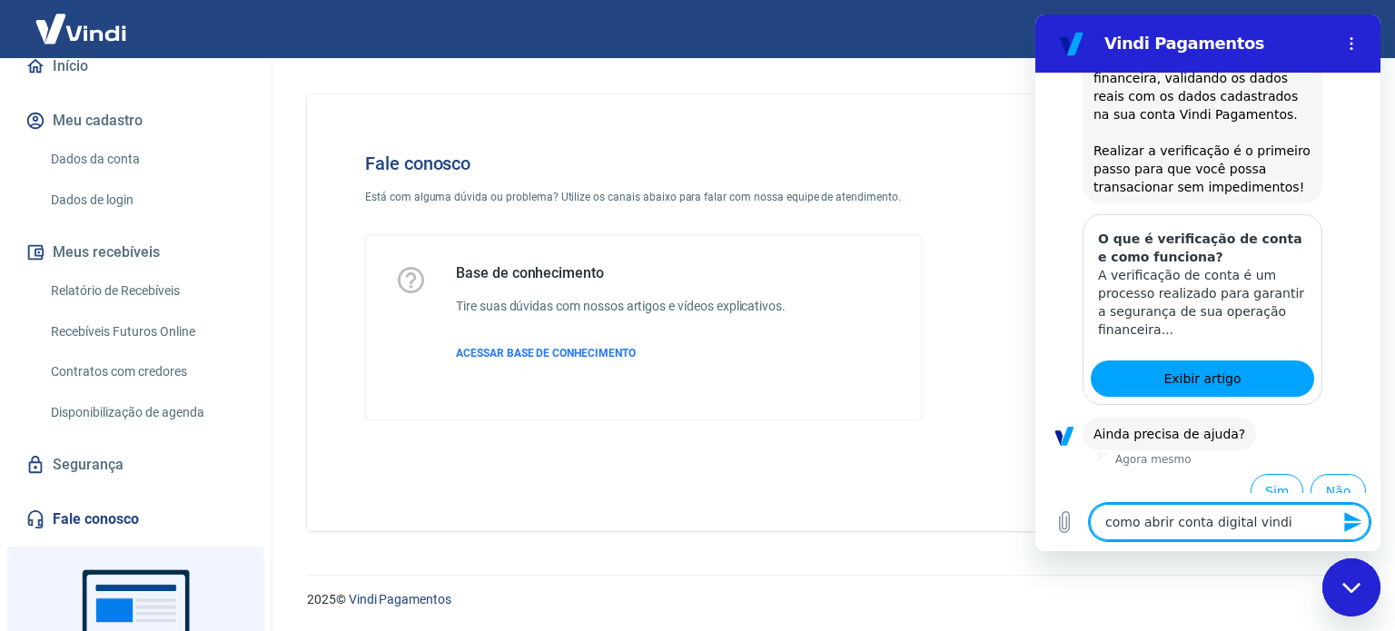
type textarea "como abrir conta digital vindi"
type textarea "x"
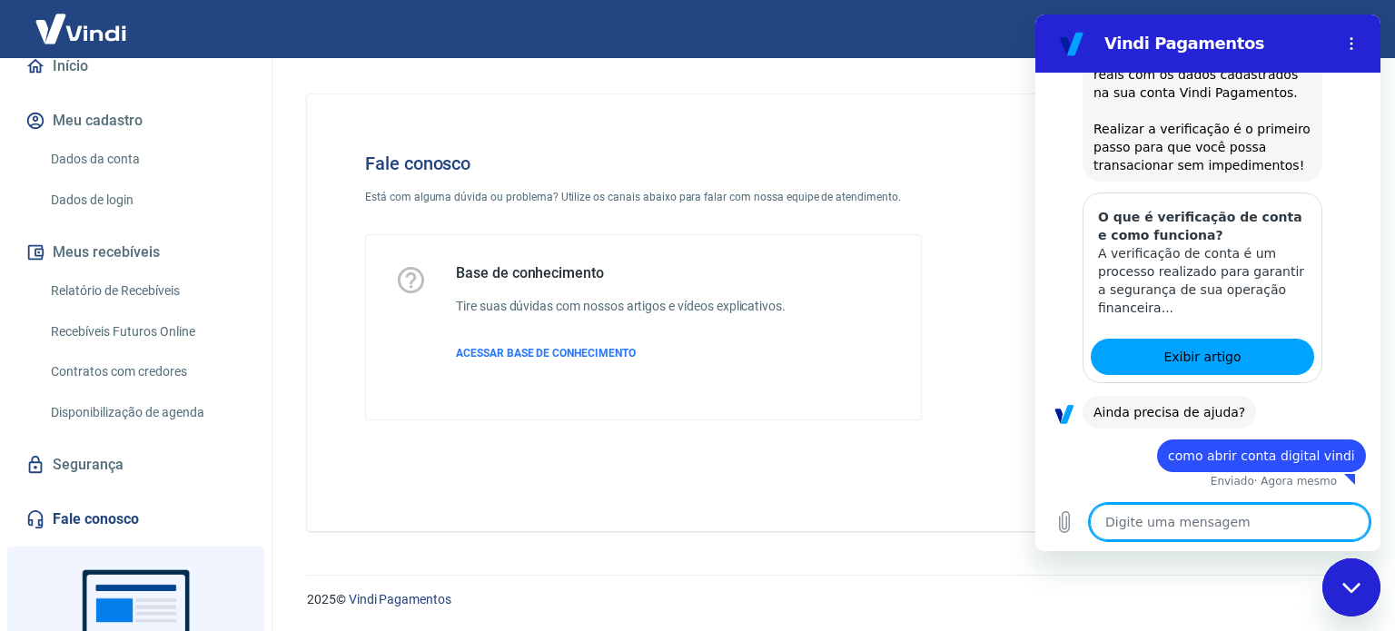
type textarea "x"
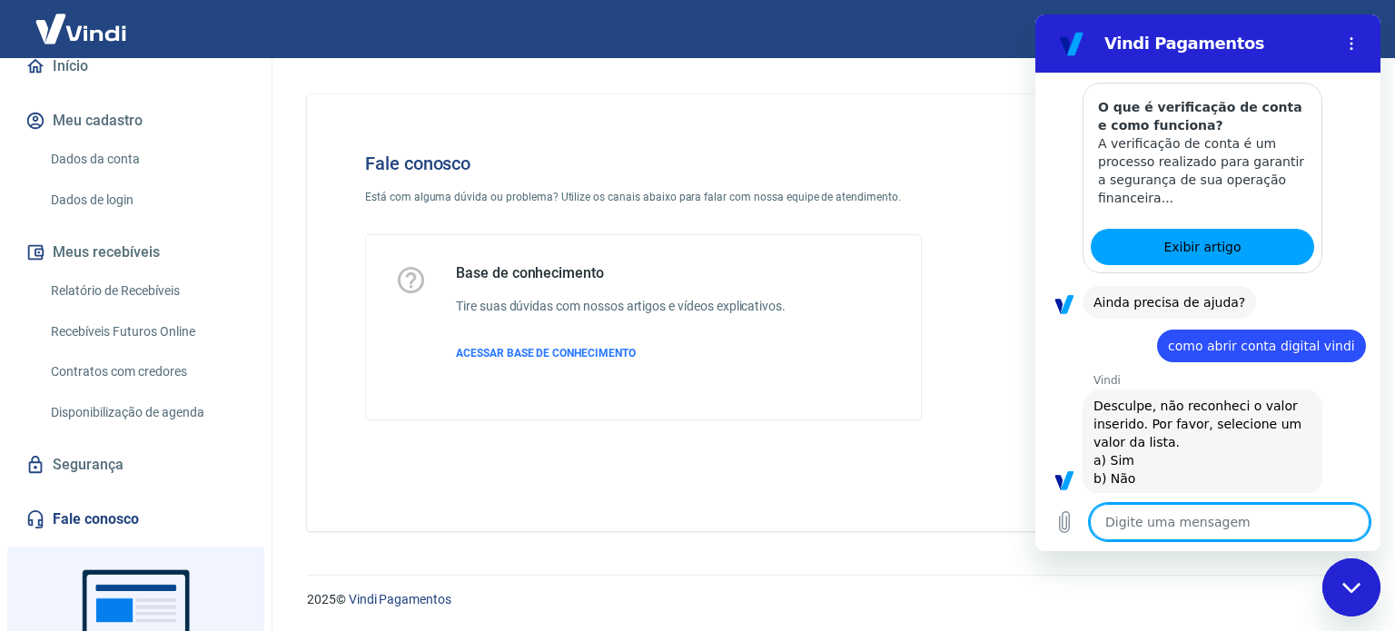
scroll to position [858, 0]
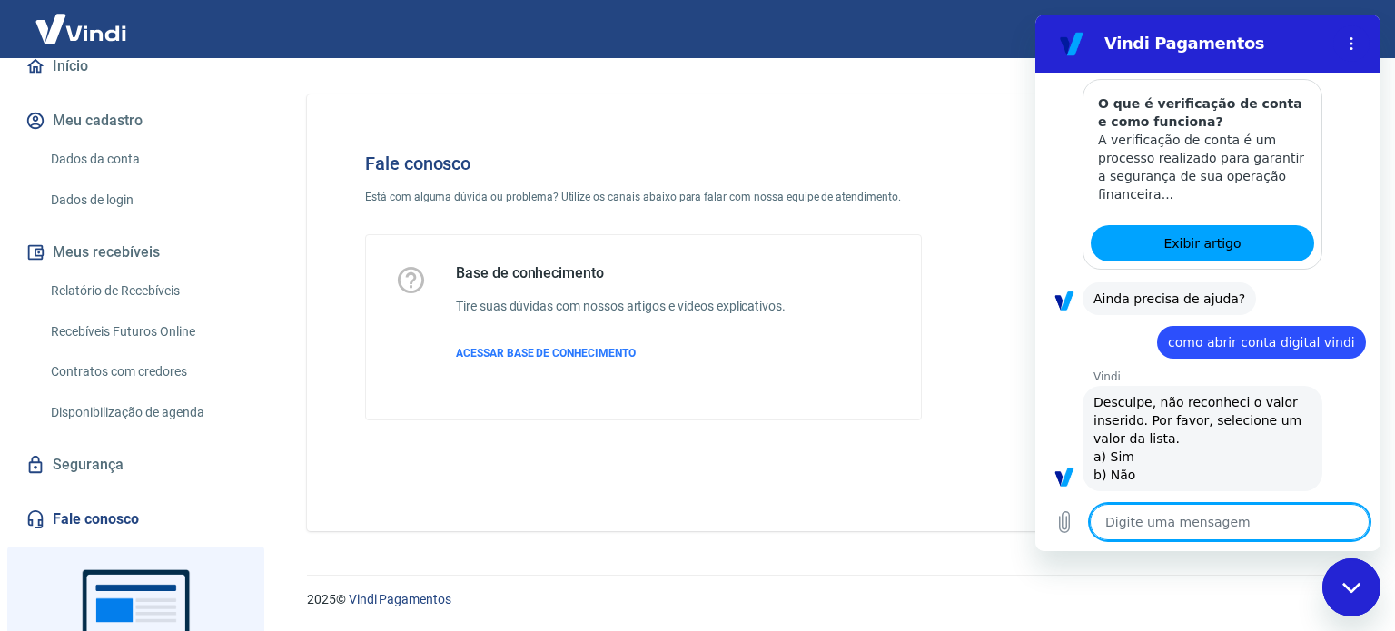
type textarea "s"
type textarea "x"
type textarea "si"
type textarea "x"
type textarea "sim"
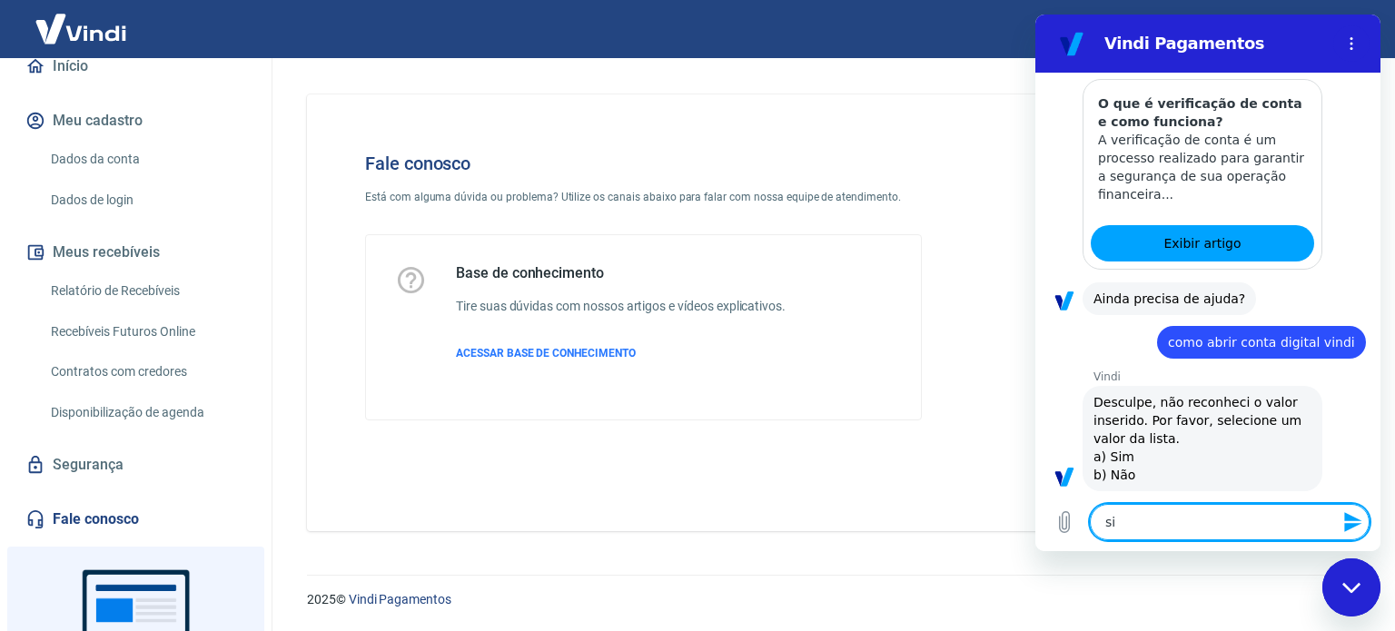
type textarea "x"
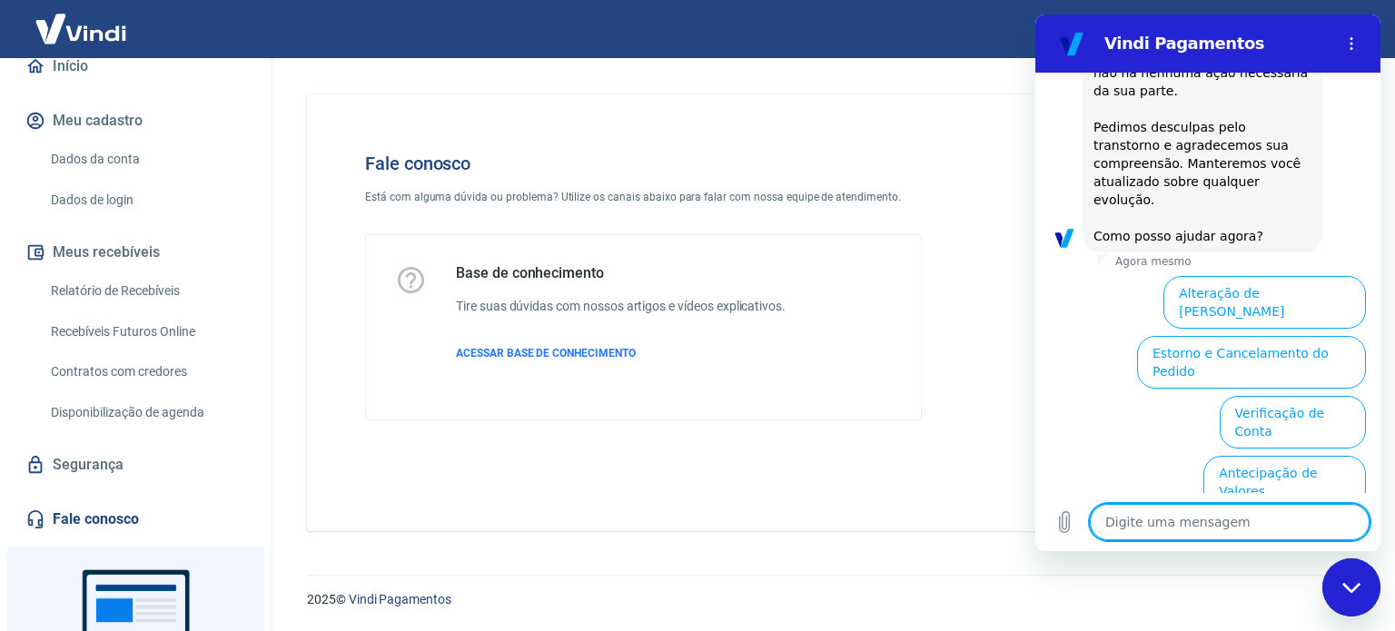
scroll to position [1788, 0]
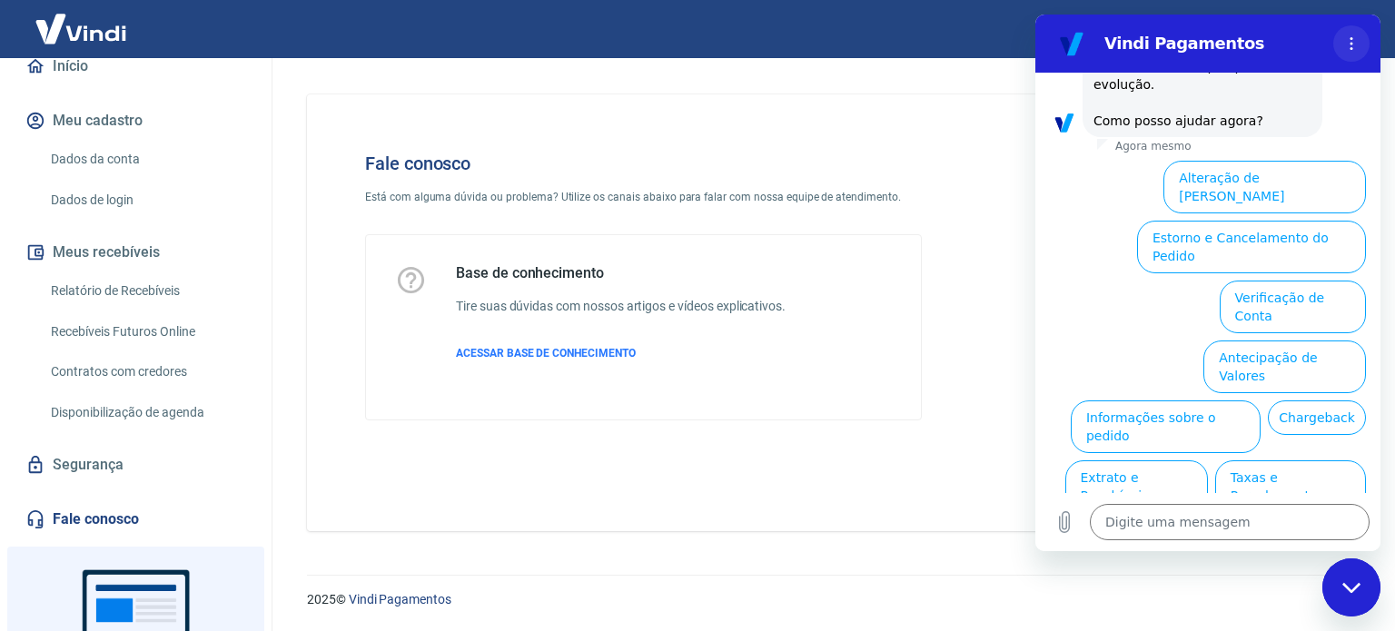
click at [1344, 41] on icon "Menu de opções" at bounding box center [1351, 43] width 15 height 15
click at [1348, 589] on icon "Fechar janela de mensagens" at bounding box center [1350, 587] width 18 height 10
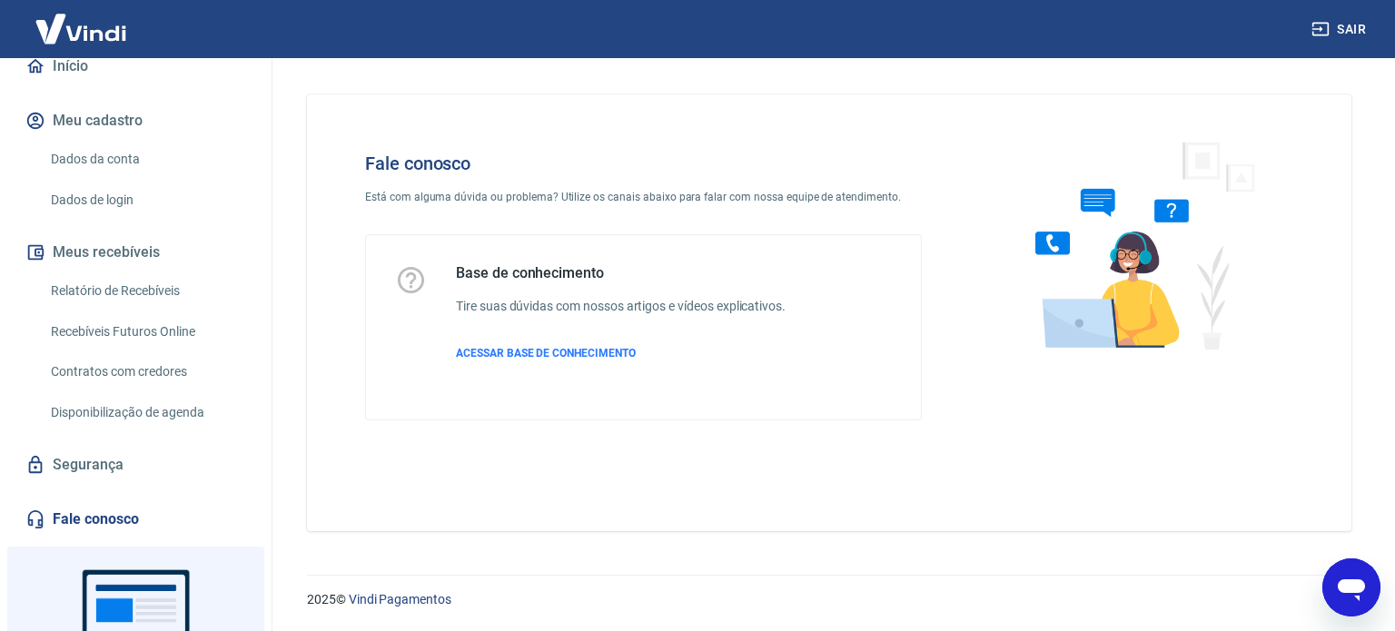
click at [1348, 589] on icon "Abrir janela de mensagens" at bounding box center [1351, 590] width 27 height 22
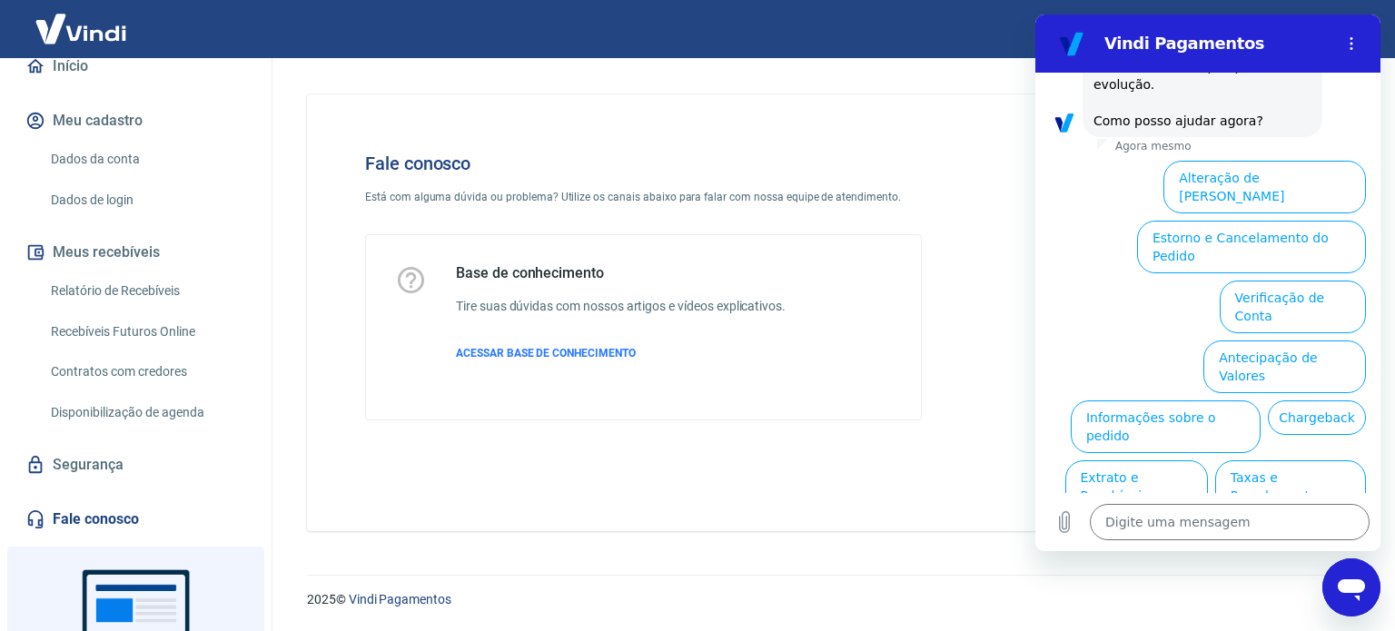
scroll to position [0, 0]
click at [414, 599] on link "Vindi Pagamentos" at bounding box center [400, 599] width 103 height 15
type textarea "x"
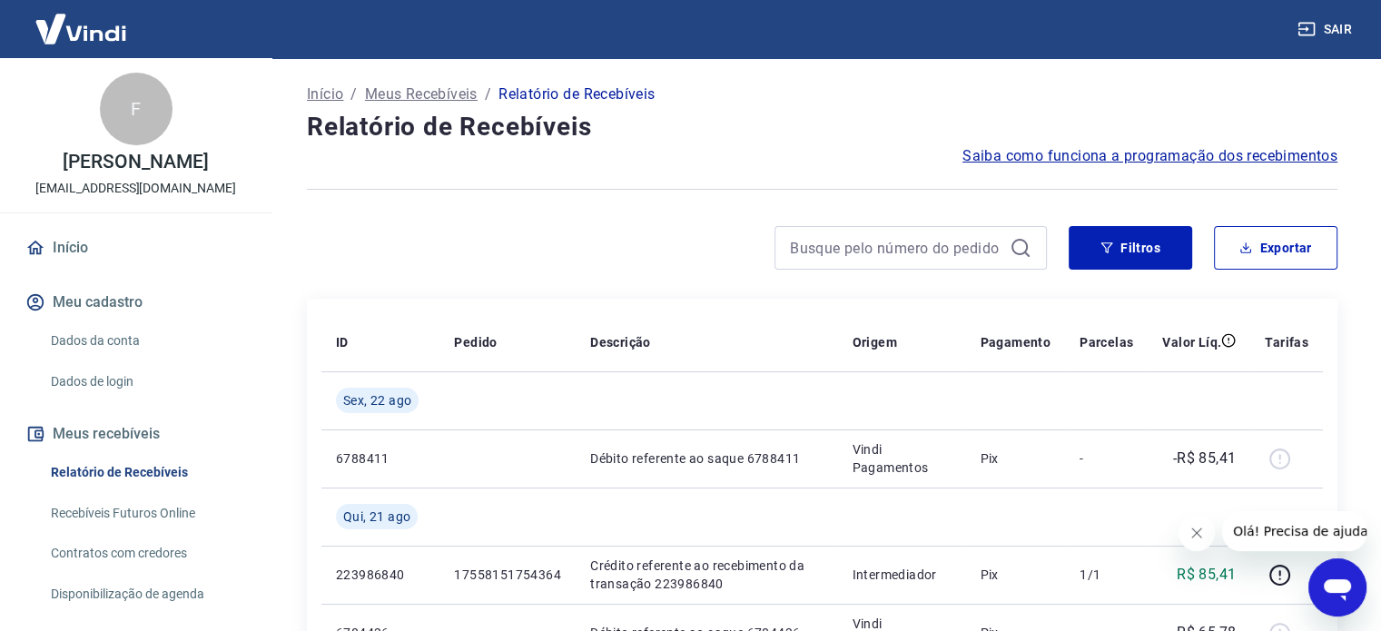
click at [1172, 155] on span "Saiba como funciona a programação dos recebimentos" at bounding box center [1150, 156] width 375 height 22
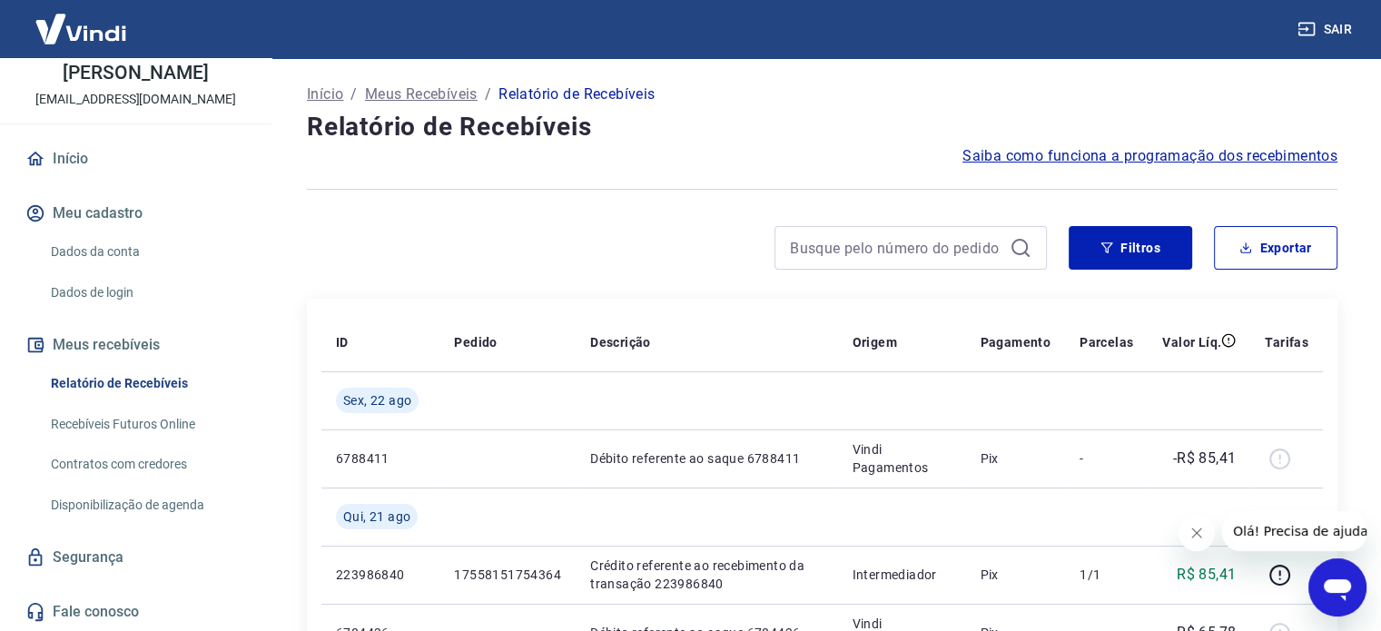
scroll to position [91, 0]
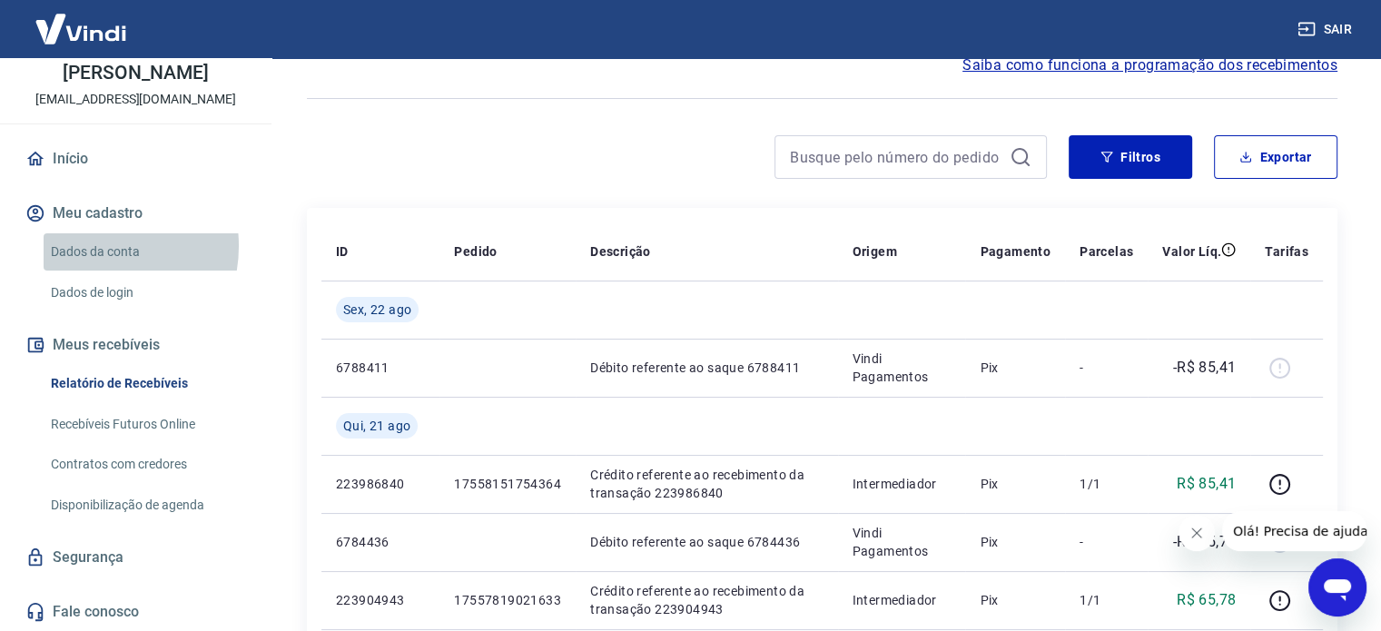
click at [91, 245] on link "Dados da conta" at bounding box center [147, 251] width 206 height 37
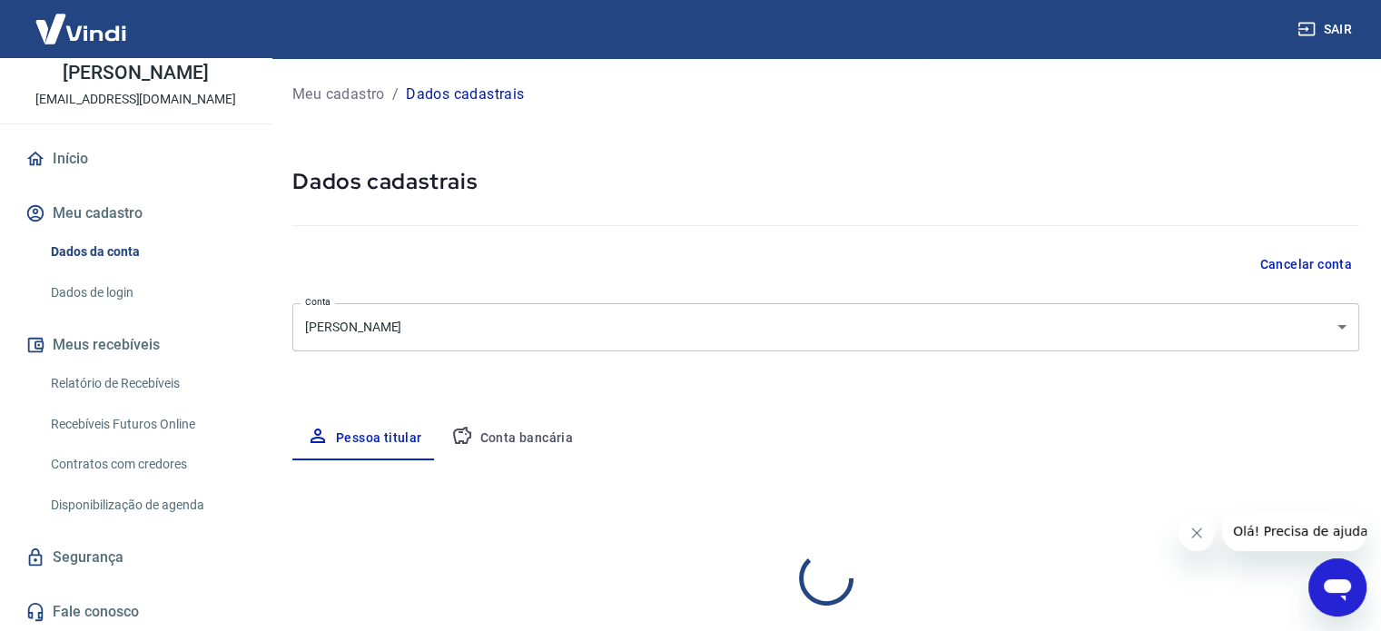
select select "MG"
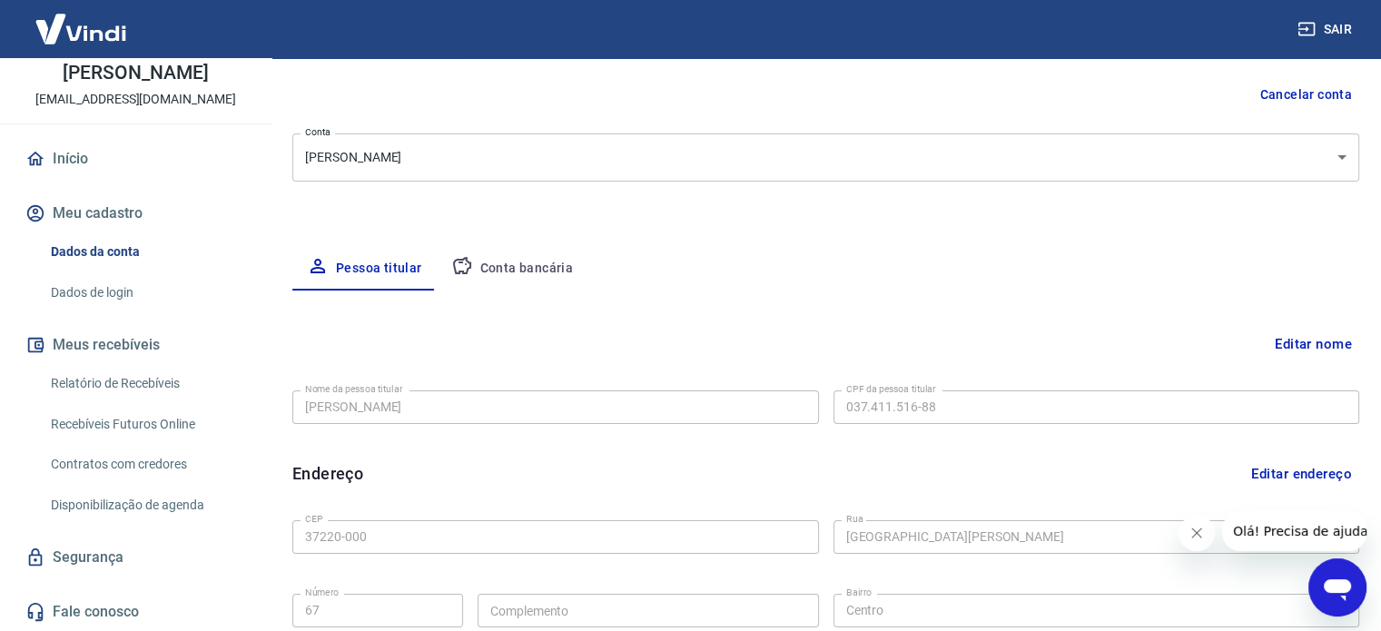
scroll to position [167, 0]
click at [542, 273] on button "Conta bancária" at bounding box center [513, 272] width 152 height 44
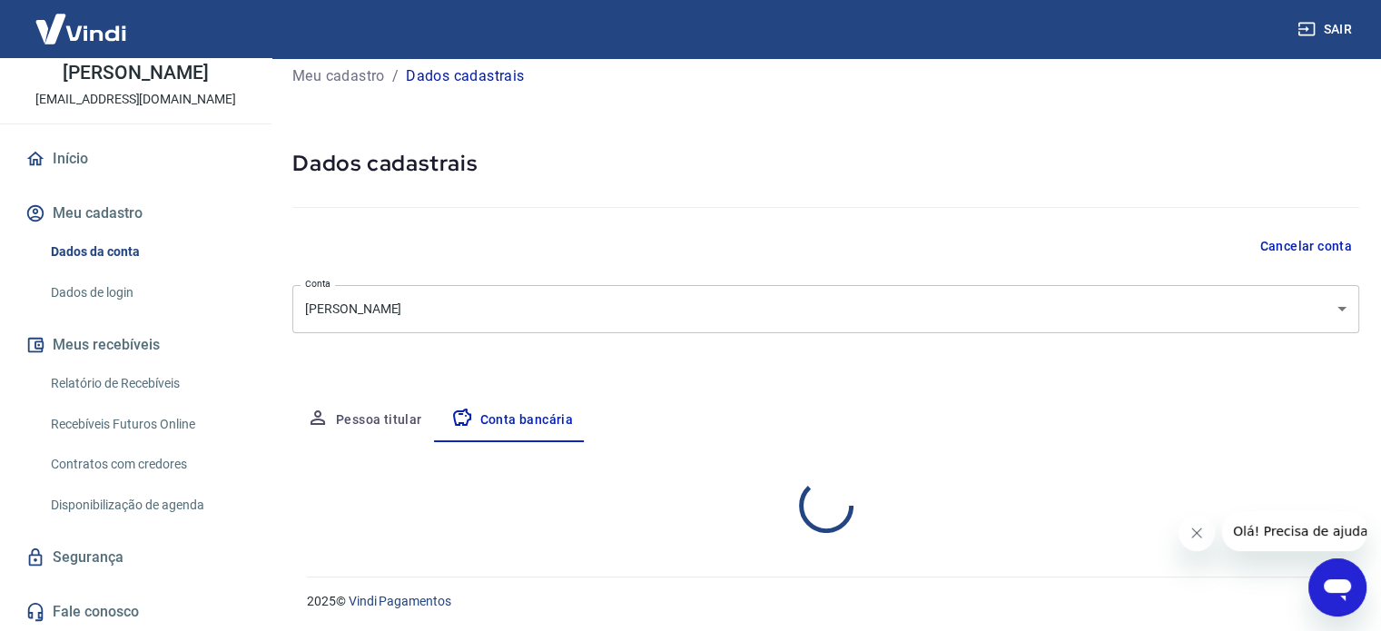
select select "1"
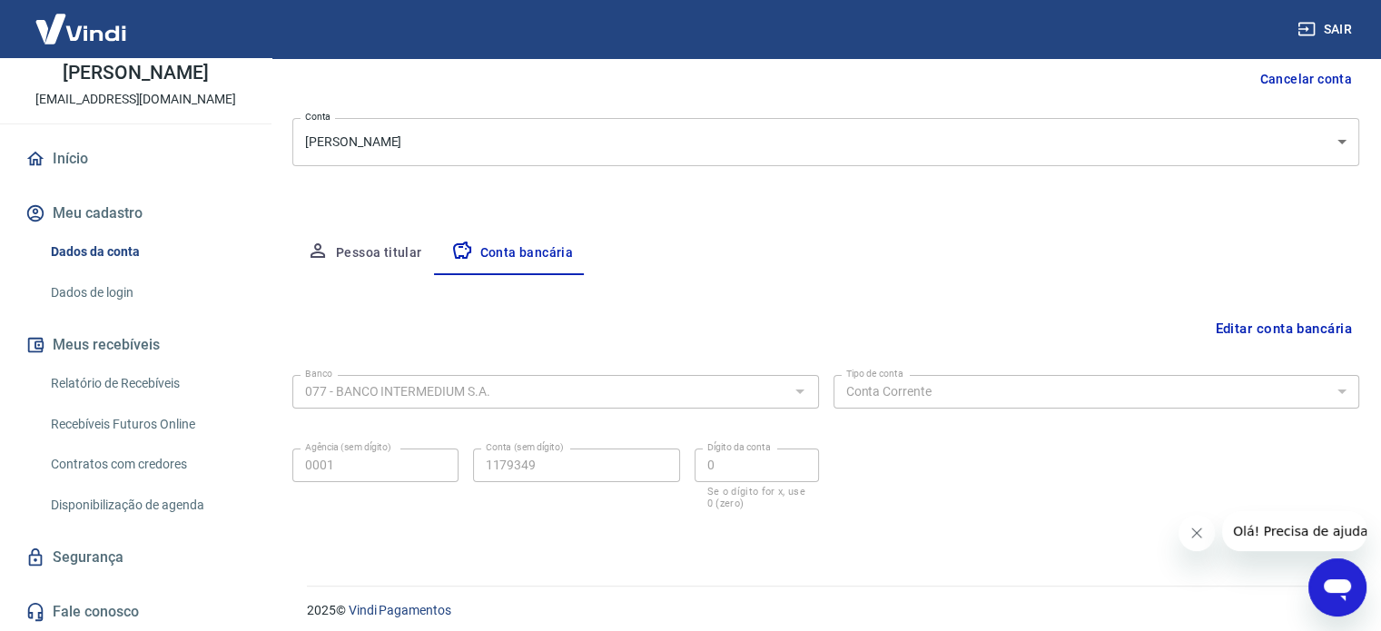
scroll to position [195, 0]
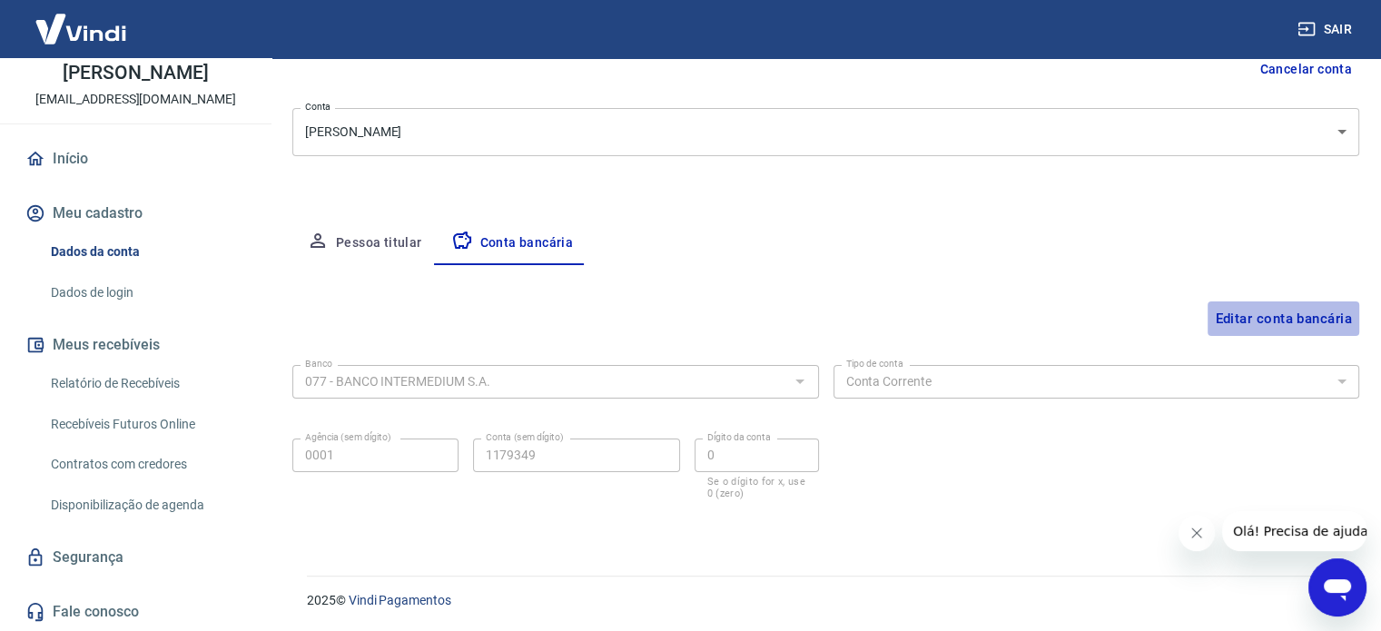
click at [1242, 314] on button "Editar conta bancária" at bounding box center [1284, 318] width 152 height 35
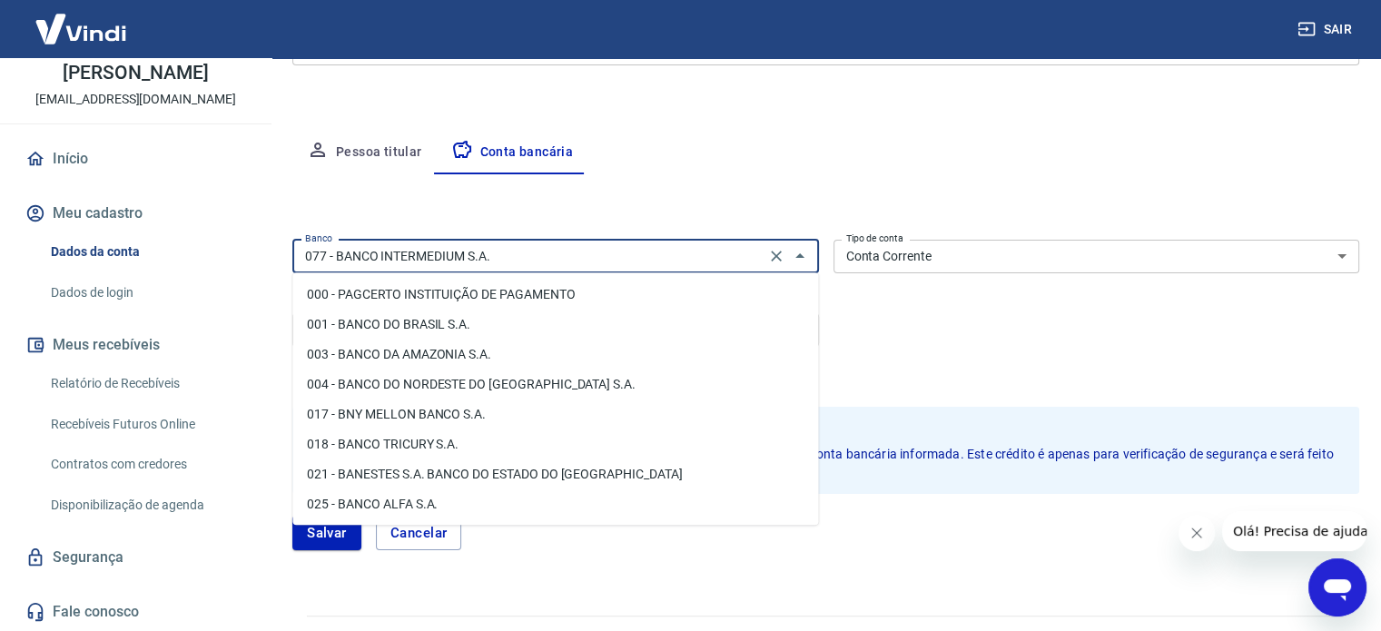
scroll to position [264, 0]
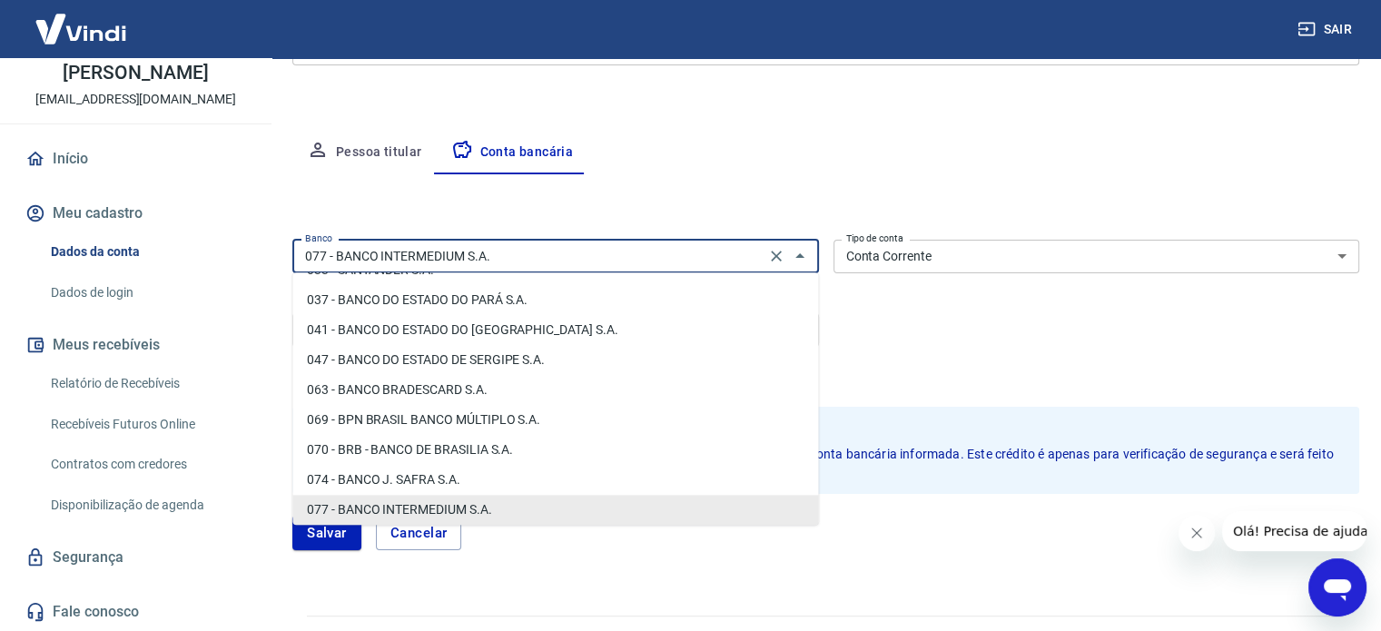
drag, startPoint x: 368, startPoint y: 251, endPoint x: 171, endPoint y: 247, distance: 197.1
click at [171, 247] on div "Sair F Fernanda Aguiar feraguiar2002@yahoo.com.br Início Meu cadastro Dados da …" at bounding box center [690, 29] width 1381 height 631
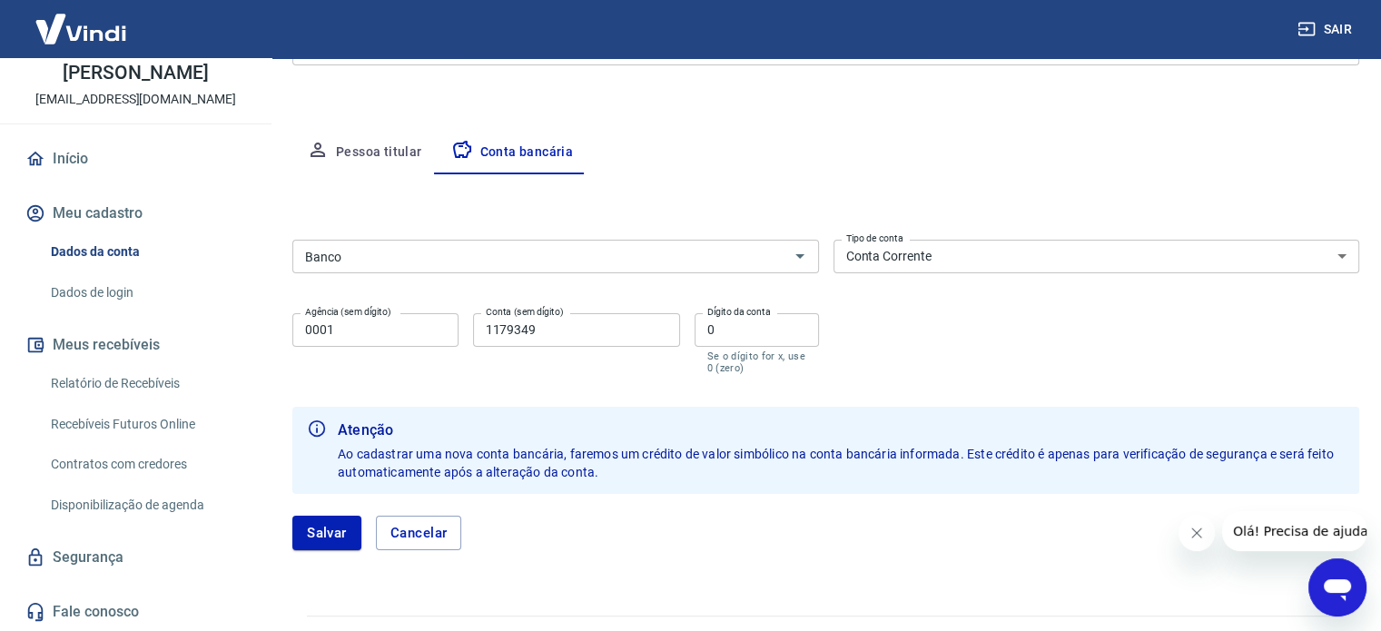
click at [819, 120] on div "Meu cadastro / Dados cadastrais Dados cadastrais Cancelar conta Conta Fernanda …" at bounding box center [826, 183] width 1111 height 822
drag, startPoint x: 505, startPoint y: 324, endPoint x: 443, endPoint y: 310, distance: 63.4
click at [443, 316] on div "Agência (sem dígito) 0001 Agência (sem dígito) Conta (sem dígito) 1179349 Conta…" at bounding box center [555, 342] width 527 height 72
click at [321, 537] on button "Salvar" at bounding box center [326, 533] width 69 height 35
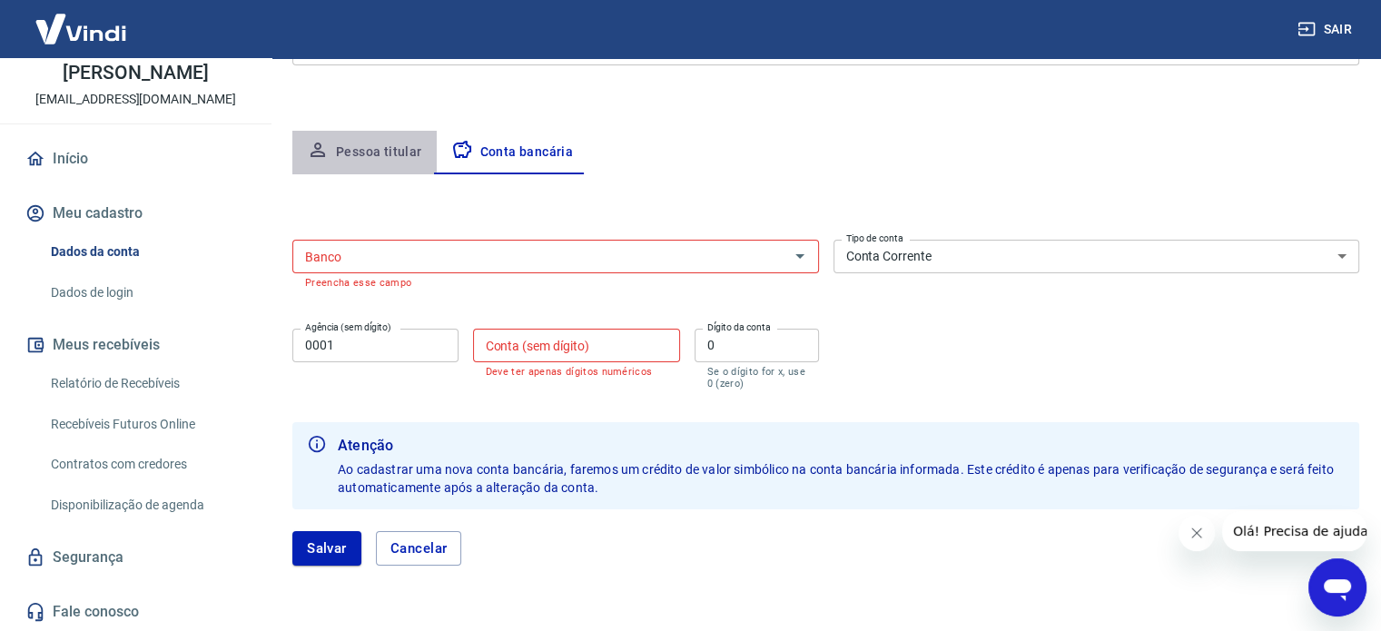
click at [386, 152] on button "Pessoa titular" at bounding box center [364, 153] width 144 height 44
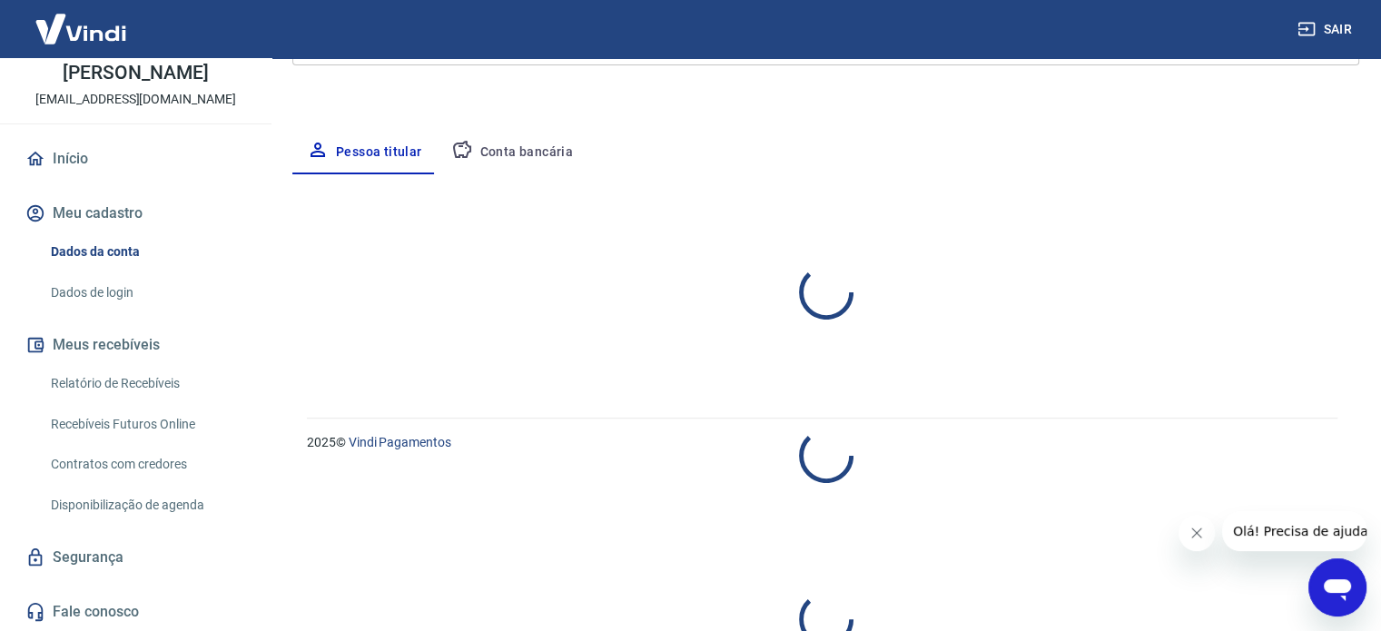
select select "MG"
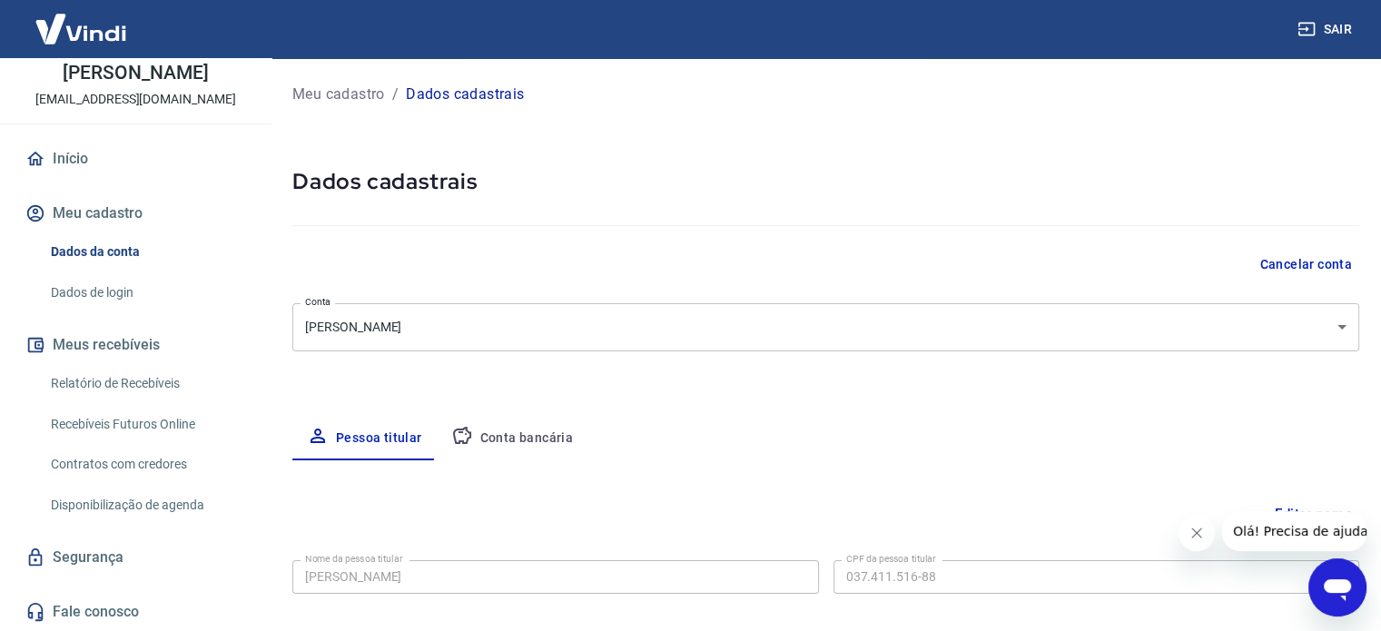
click at [449, 89] on p "Dados cadastrais" at bounding box center [465, 95] width 118 height 22
click at [538, 443] on button "Conta bancária" at bounding box center [513, 439] width 152 height 44
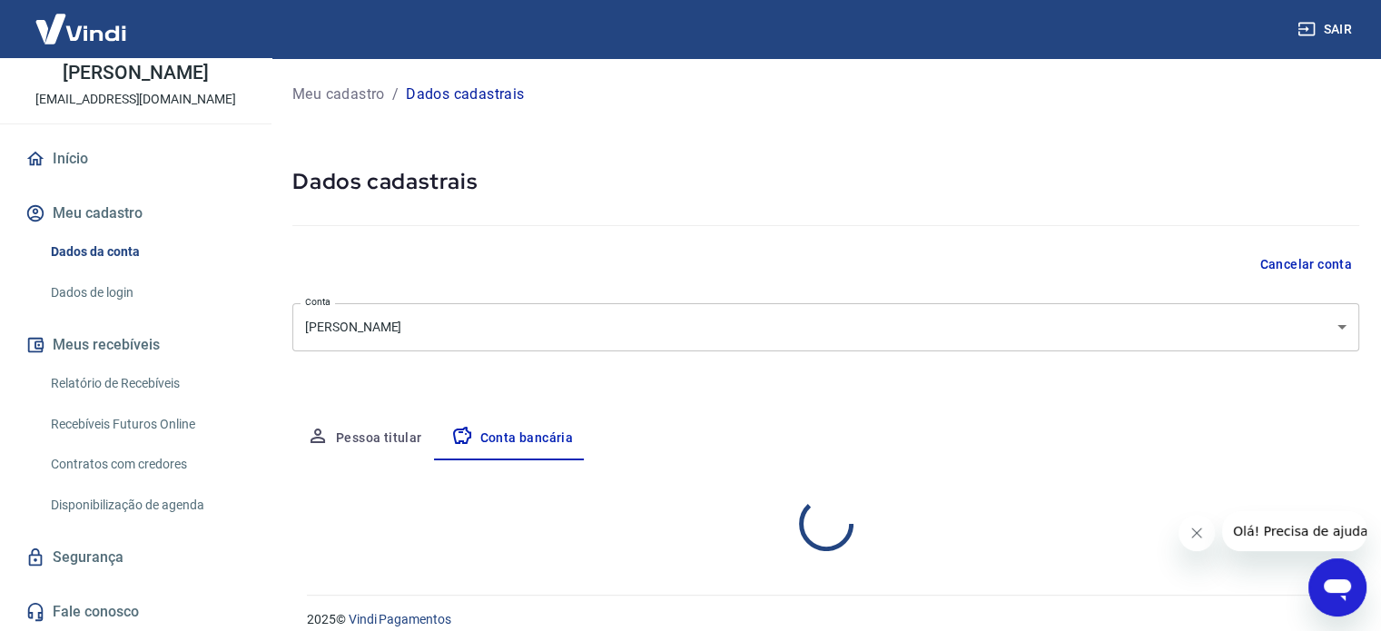
select select "1"
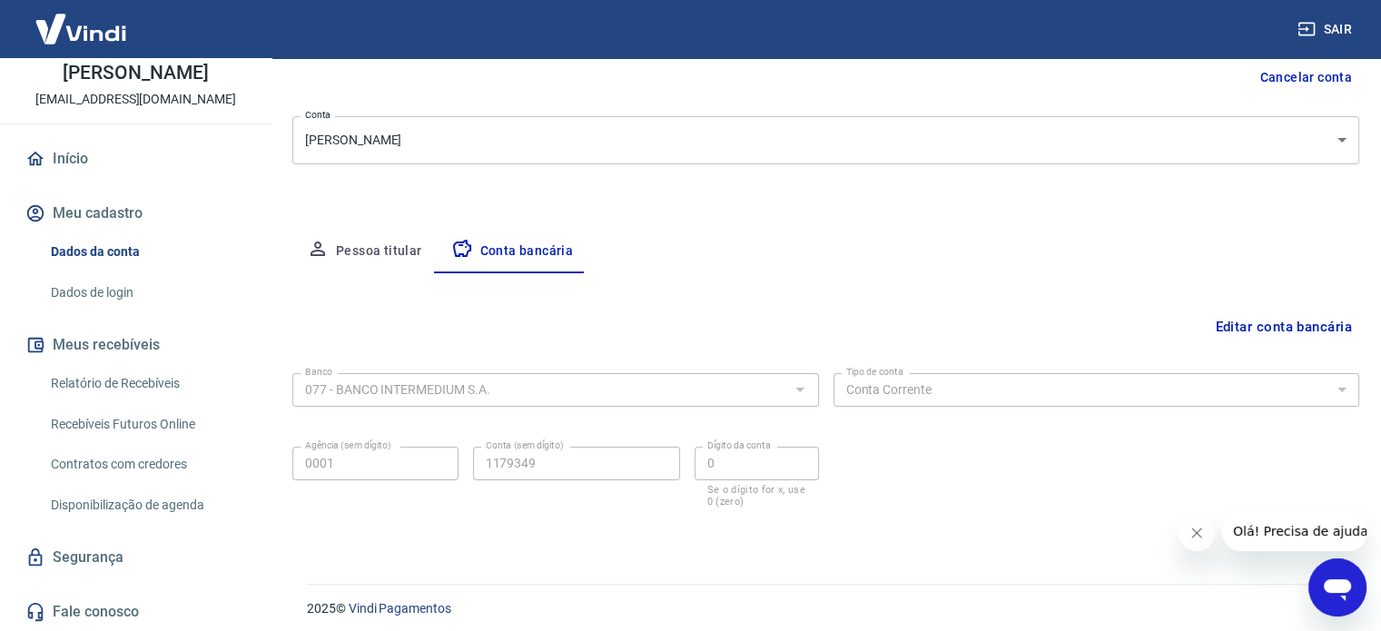
scroll to position [195, 0]
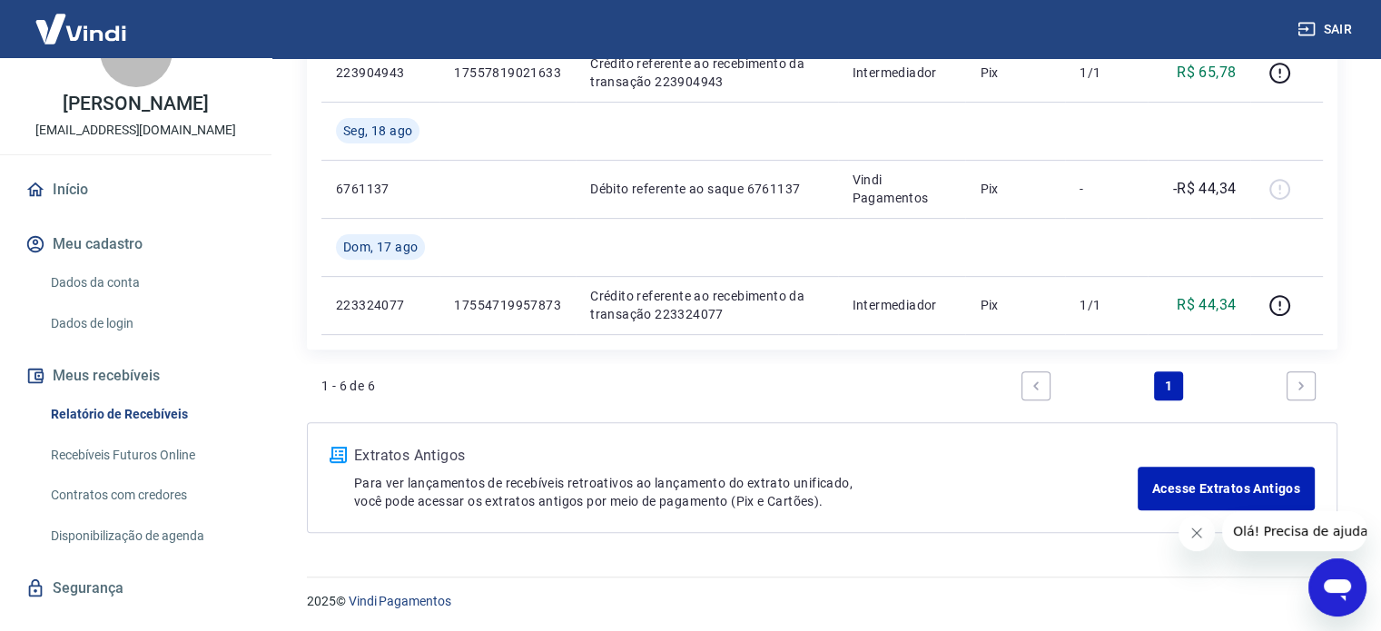
scroll to position [89, 0]
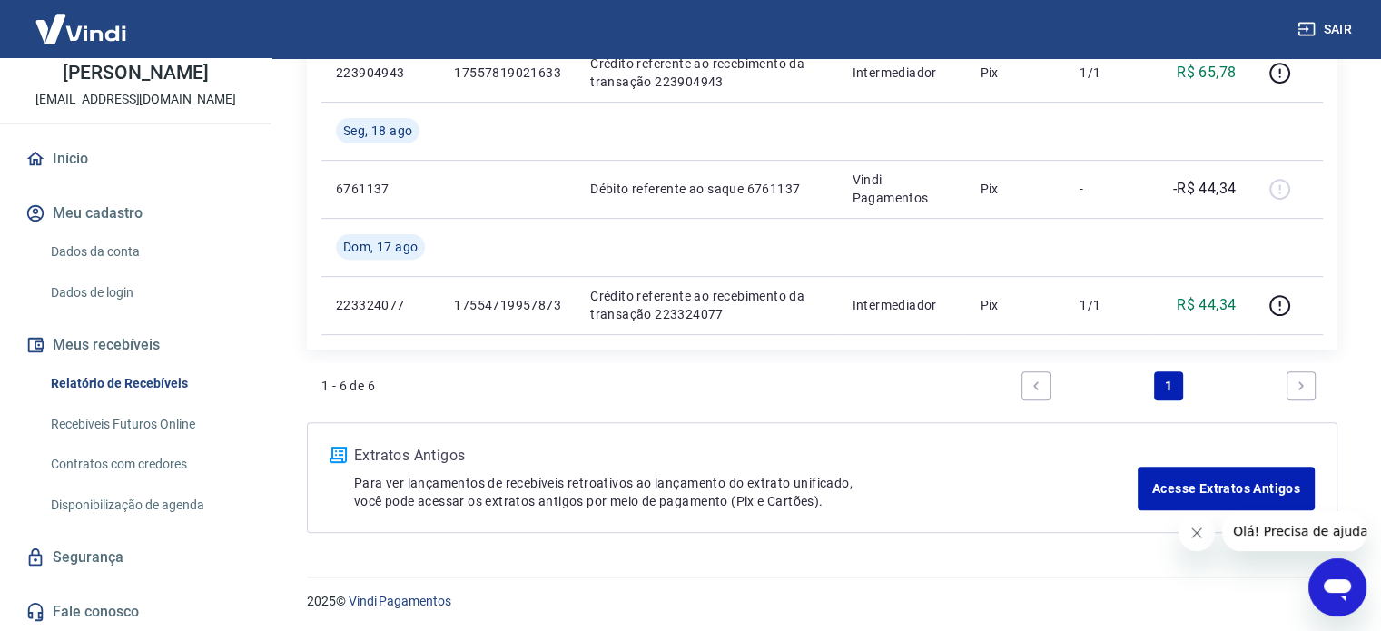
click at [146, 417] on link "Recebíveis Futuros Online" at bounding box center [147, 424] width 206 height 37
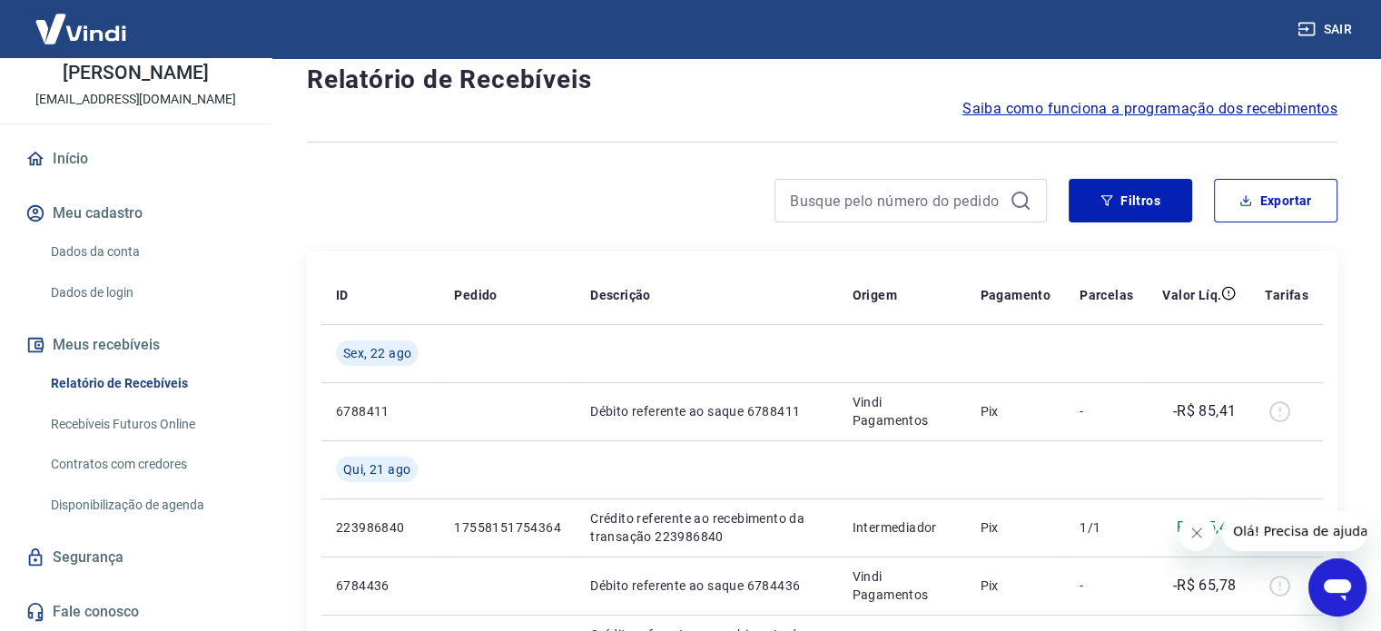
scroll to position [0, 0]
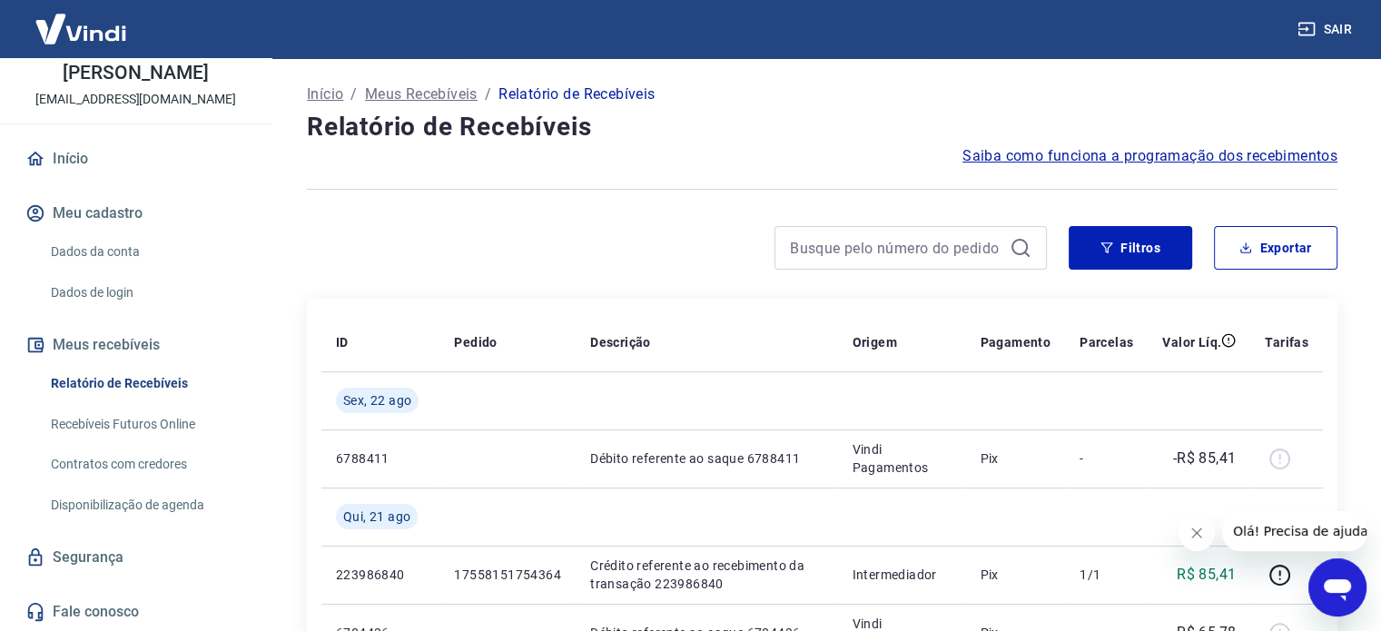
click at [133, 92] on p "[EMAIL_ADDRESS][DOMAIN_NAME]" at bounding box center [135, 99] width 201 height 19
click at [138, 77] on p "[PERSON_NAME]" at bounding box center [135, 73] width 145 height 19
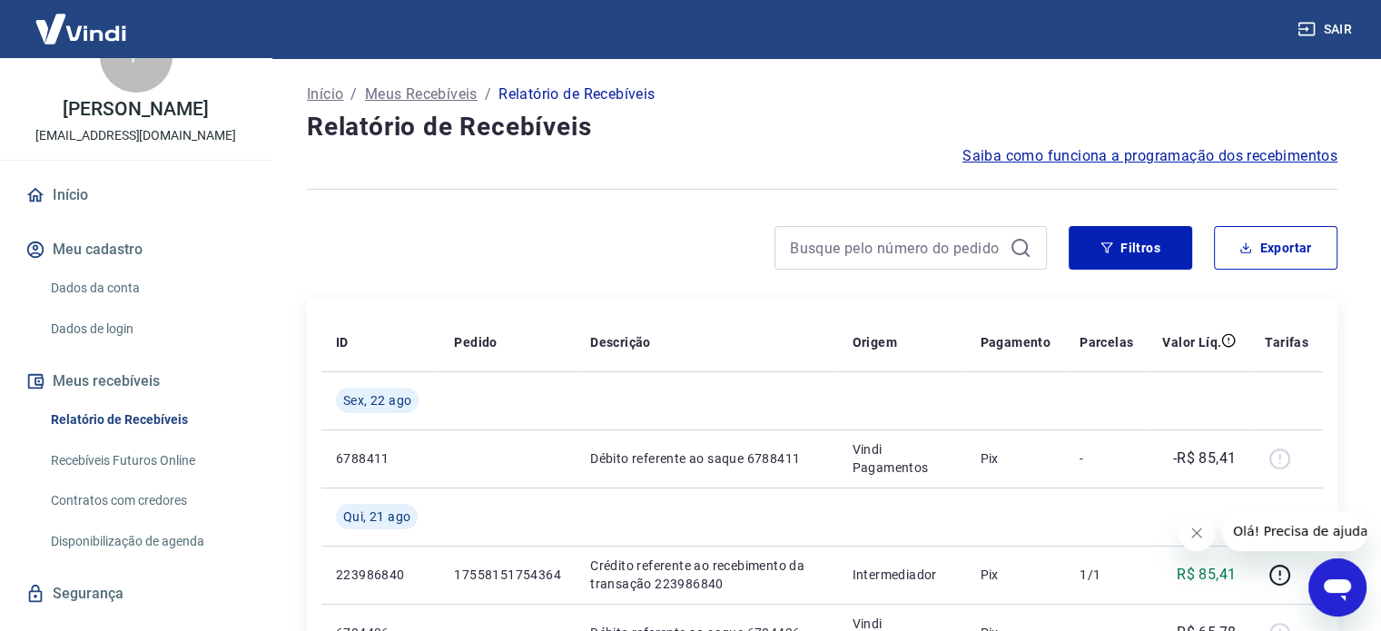
scroll to position [16, 0]
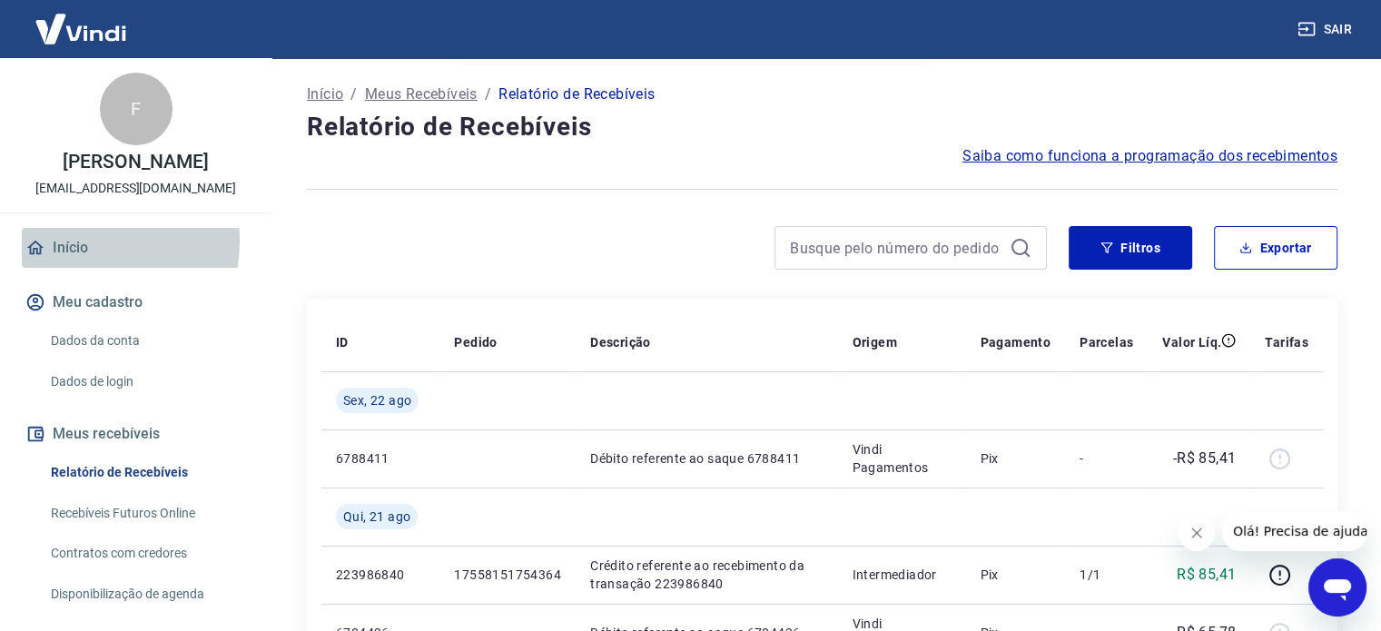
click at [74, 241] on link "Início" at bounding box center [136, 248] width 228 height 40
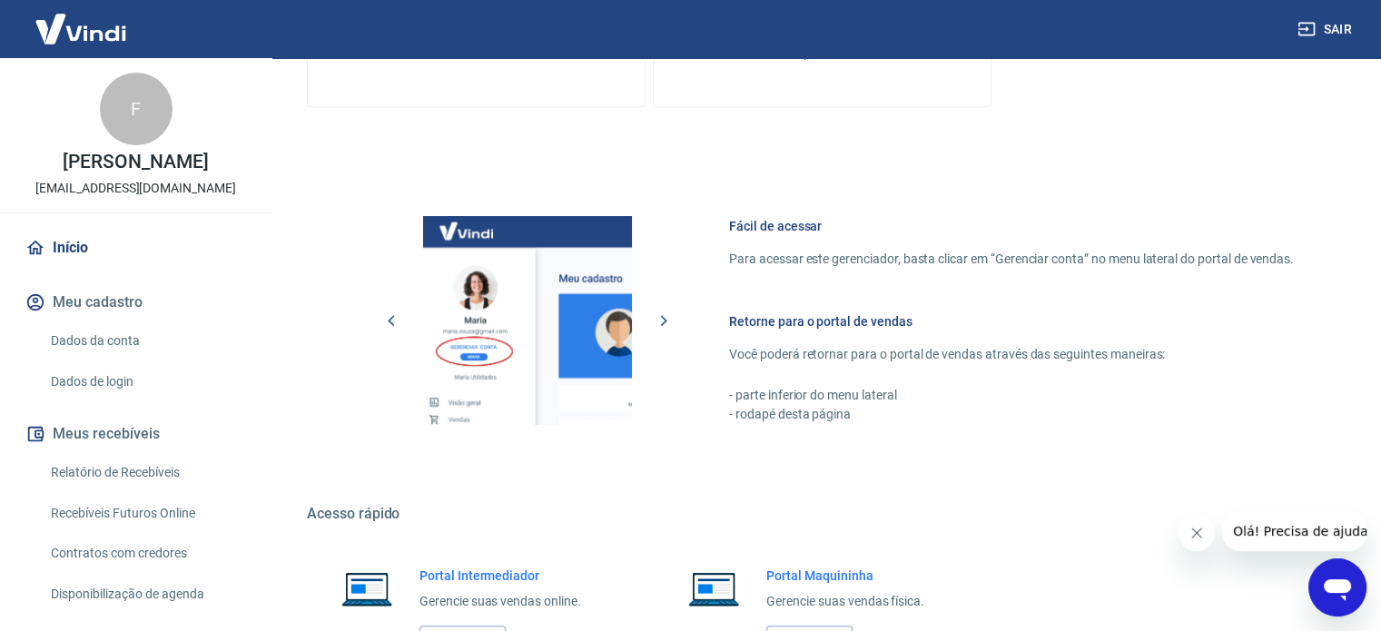
scroll to position [1125, 0]
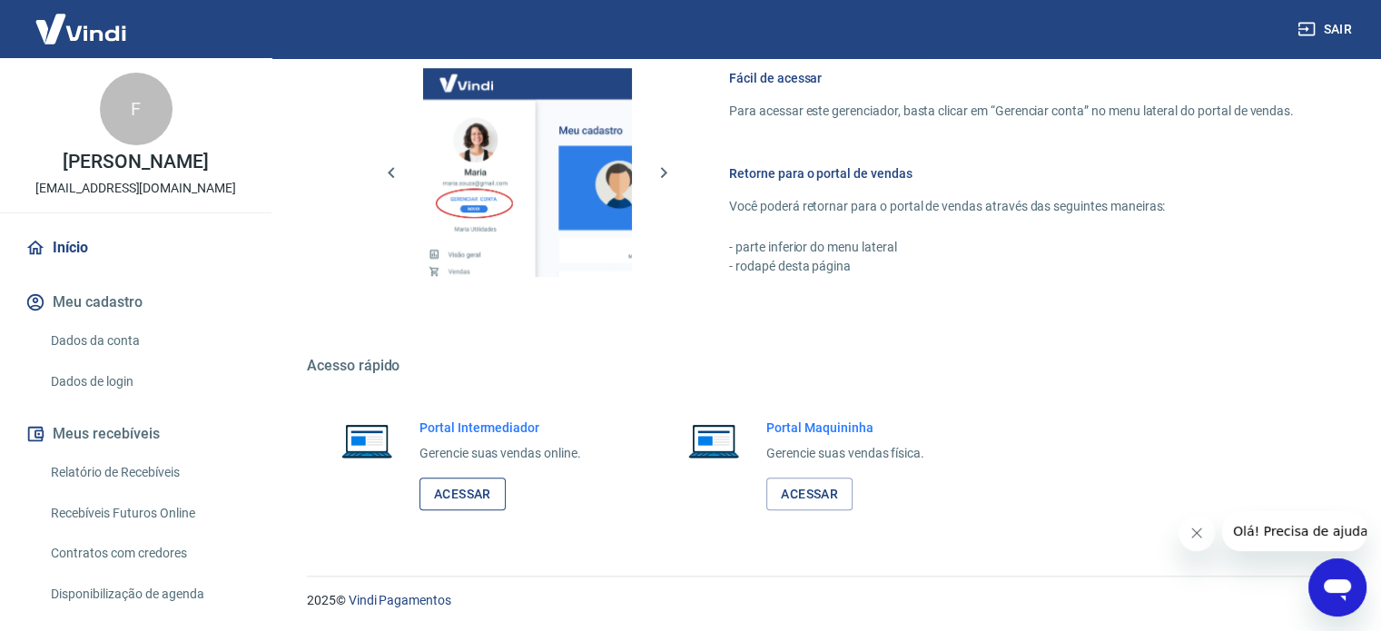
click at [449, 489] on link "Acessar" at bounding box center [463, 495] width 86 height 34
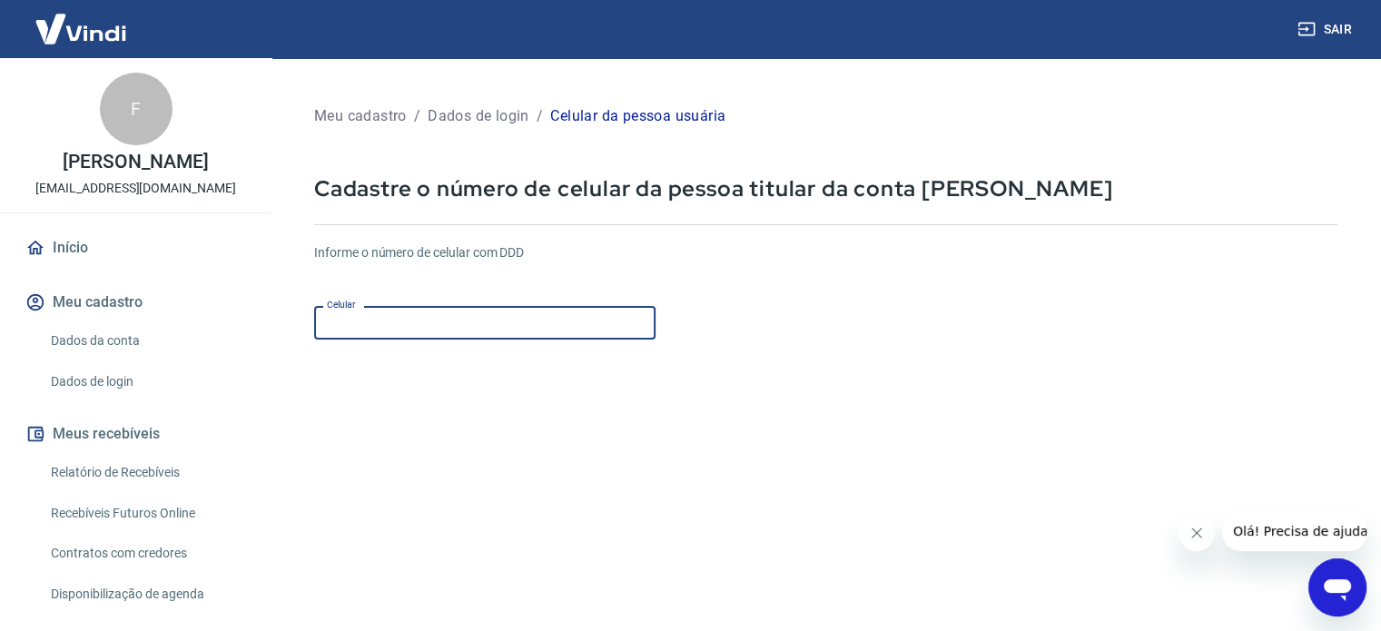
click at [409, 323] on input "Celular" at bounding box center [484, 323] width 341 height 34
type input "[PHONE_NUMBER]"
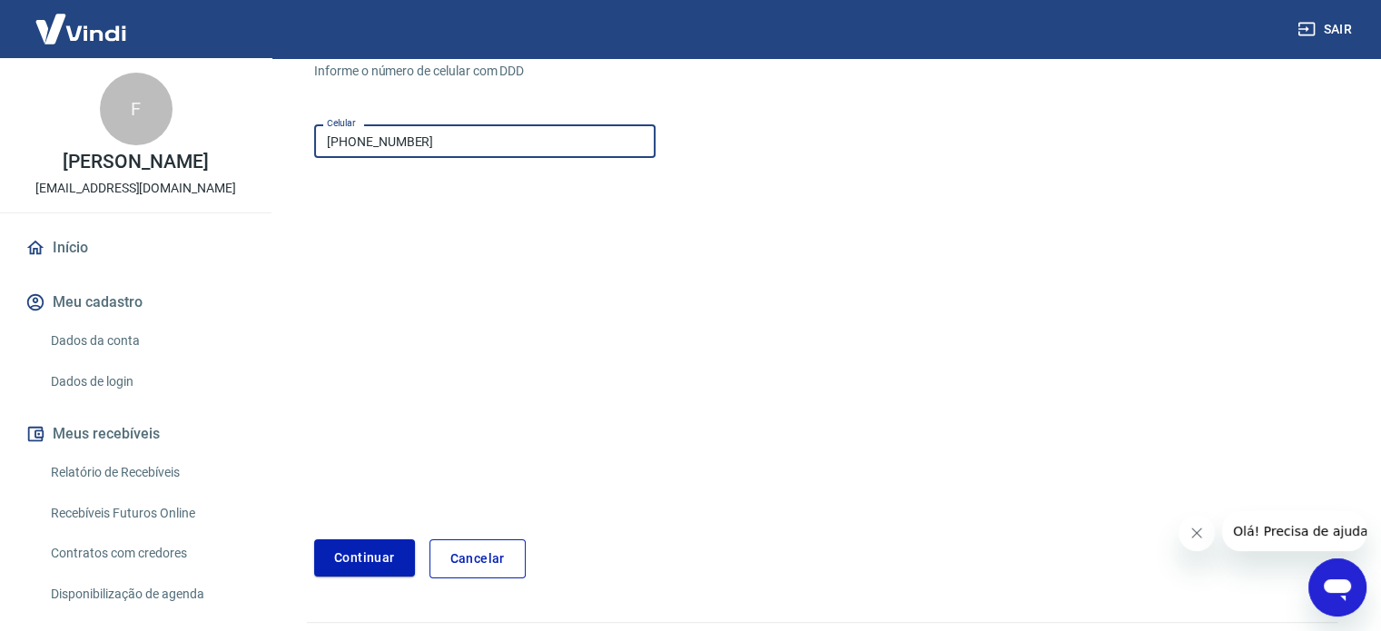
scroll to position [228, 0]
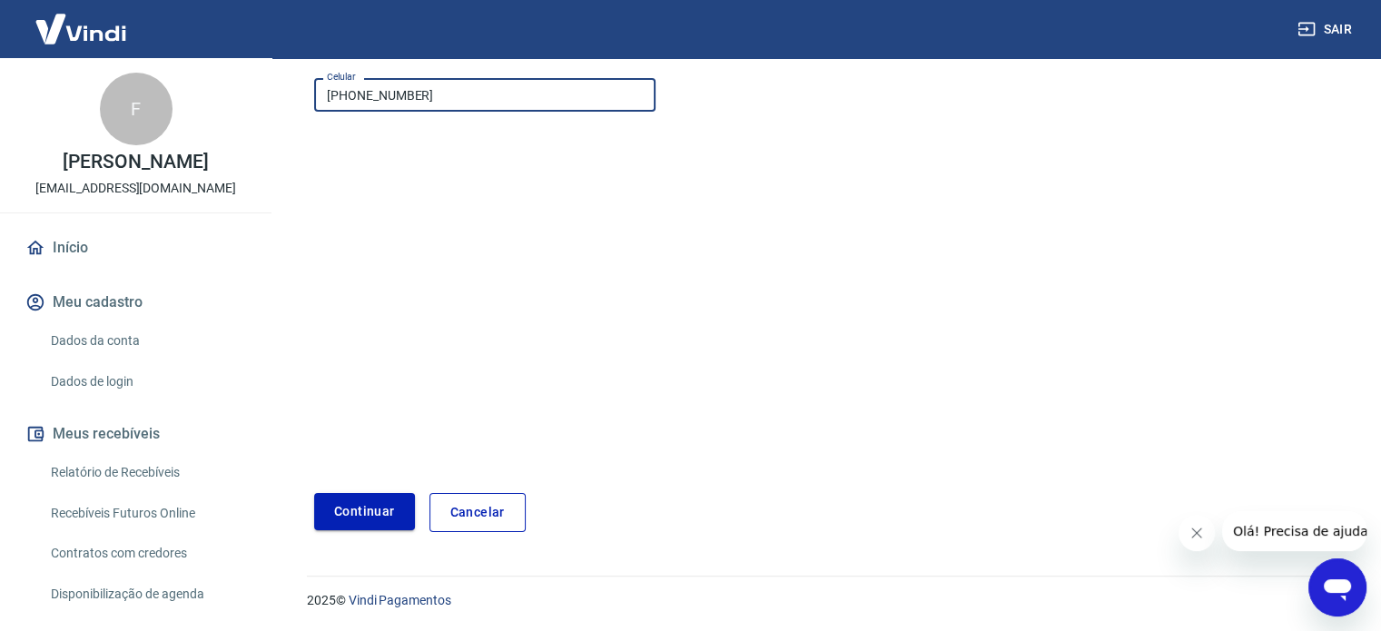
click at [370, 509] on button "Continuar" at bounding box center [364, 511] width 101 height 37
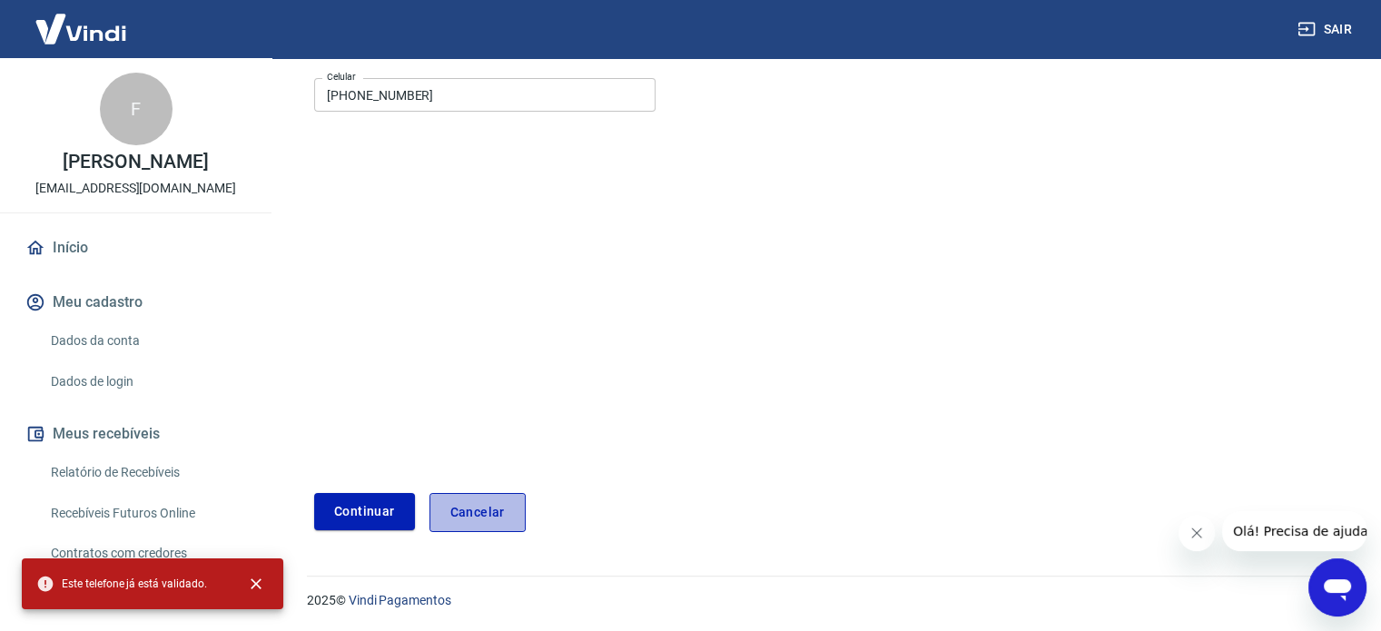
click at [480, 507] on link "Cancelar" at bounding box center [478, 512] width 96 height 39
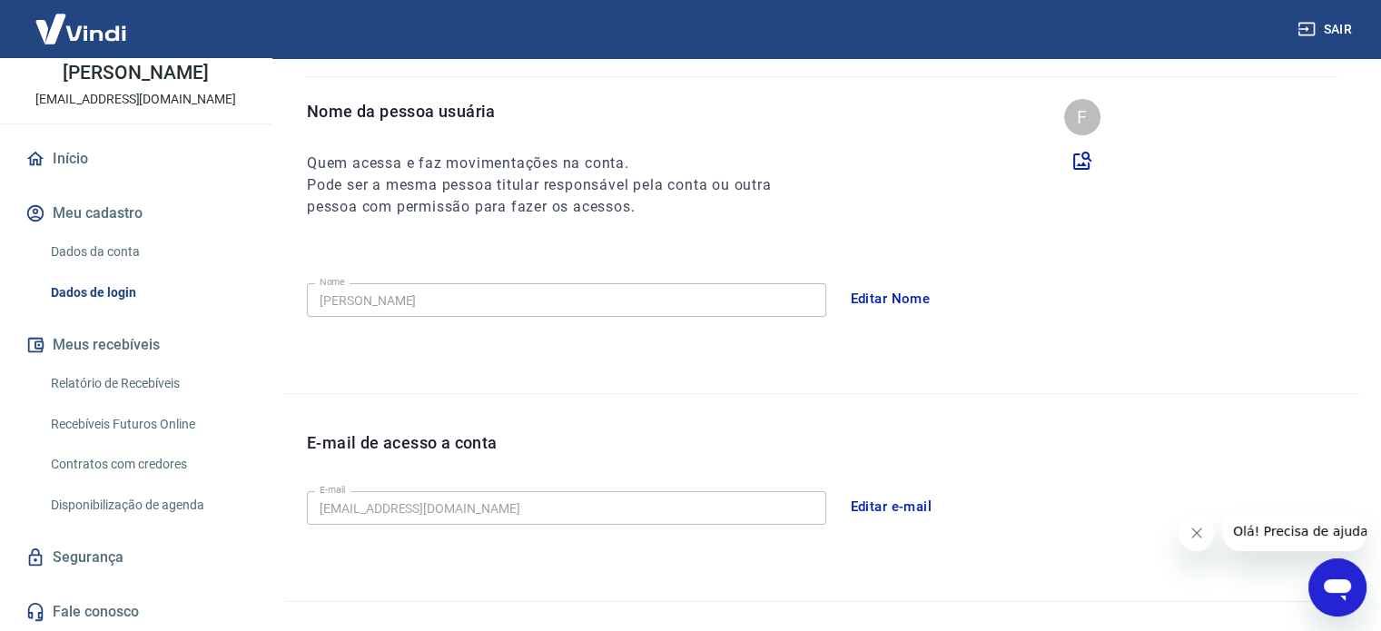
scroll to position [182, 0]
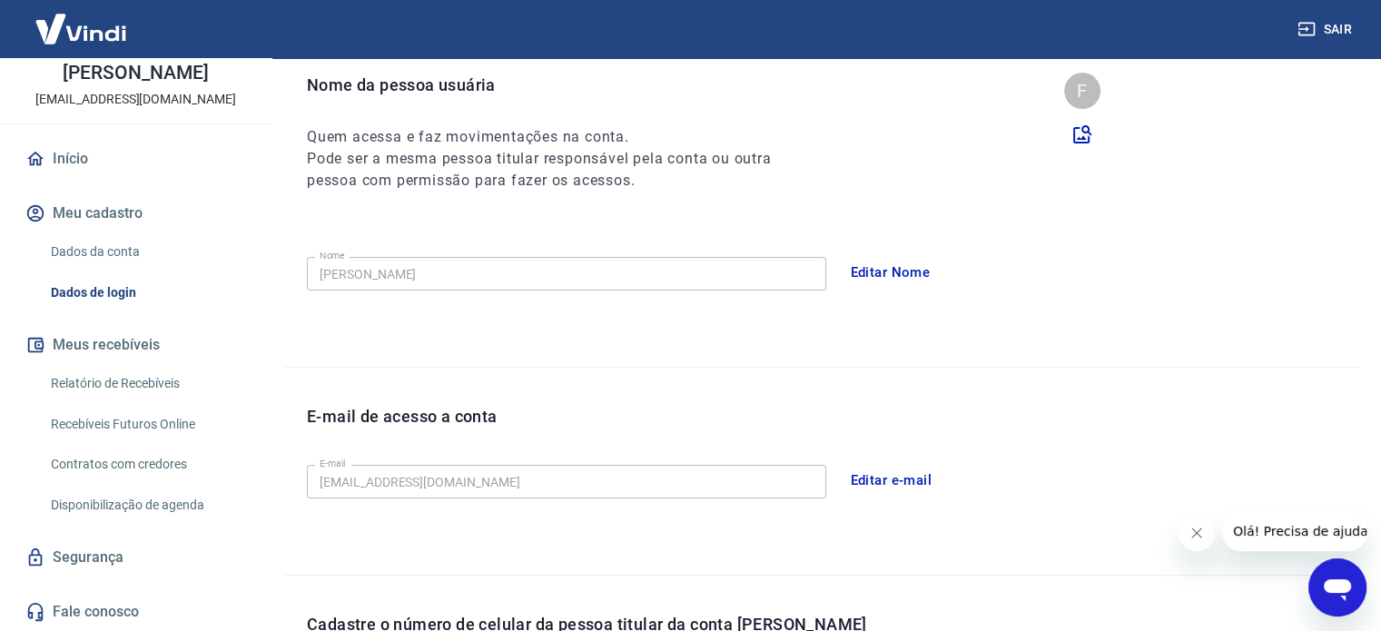
click at [148, 420] on link "Recebíveis Futuros Online" at bounding box center [147, 424] width 206 height 37
